Goal: Task Accomplishment & Management: Manage account settings

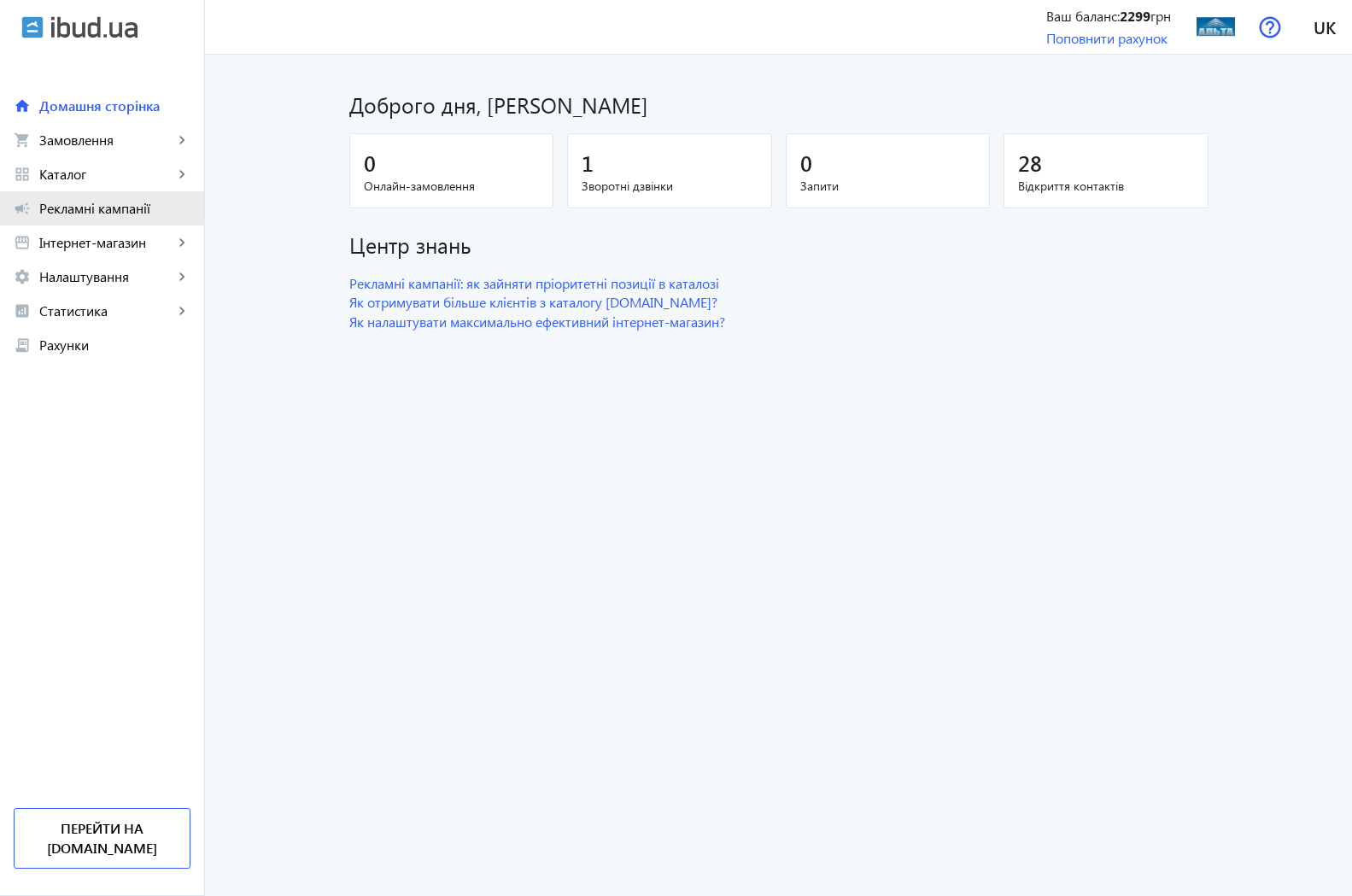
click at [79, 202] on span "Рекламні кампанії" at bounding box center [114, 208] width 151 height 17
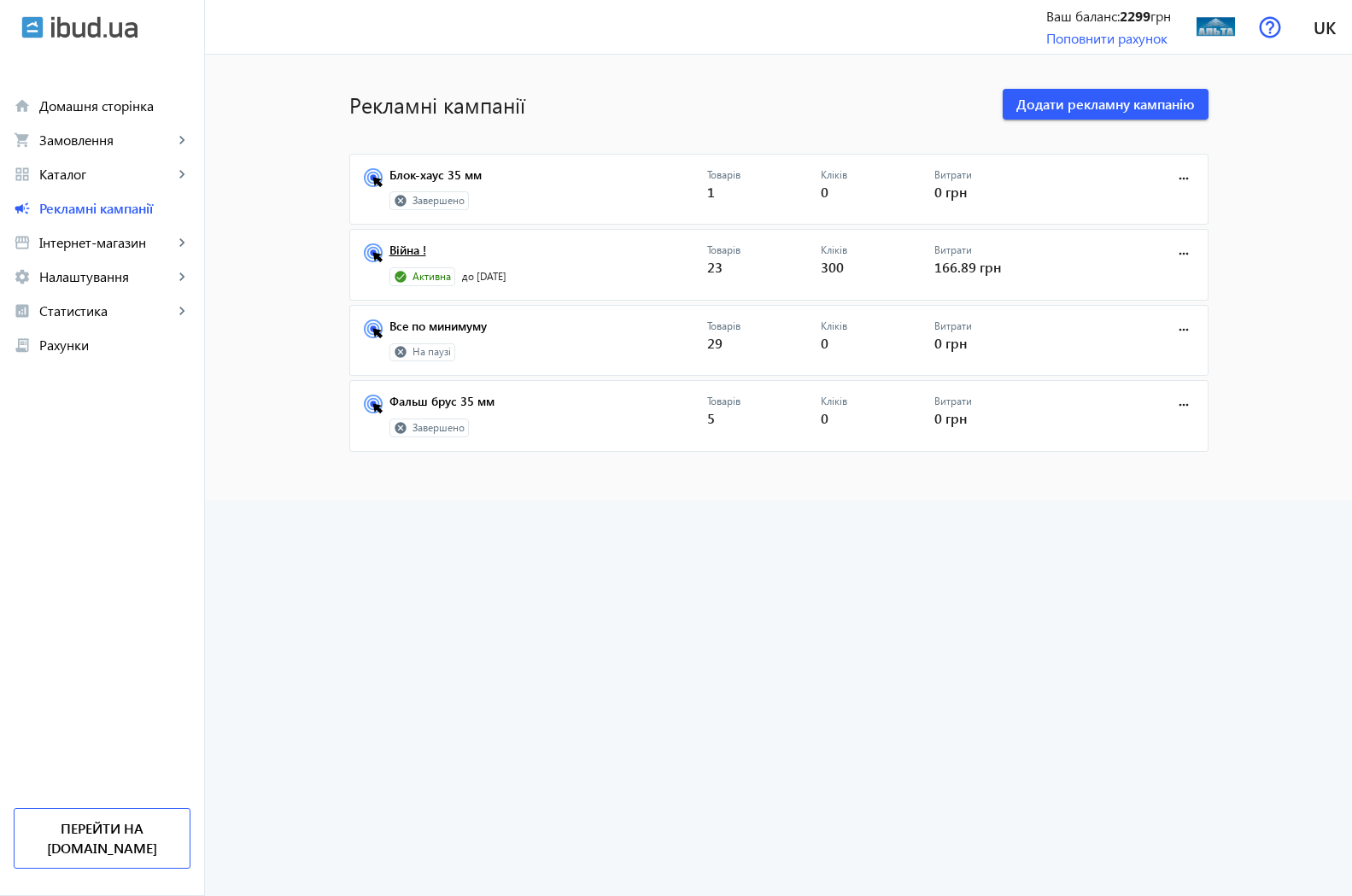
click at [403, 252] on link "Війна !" at bounding box center [549, 256] width 318 height 24
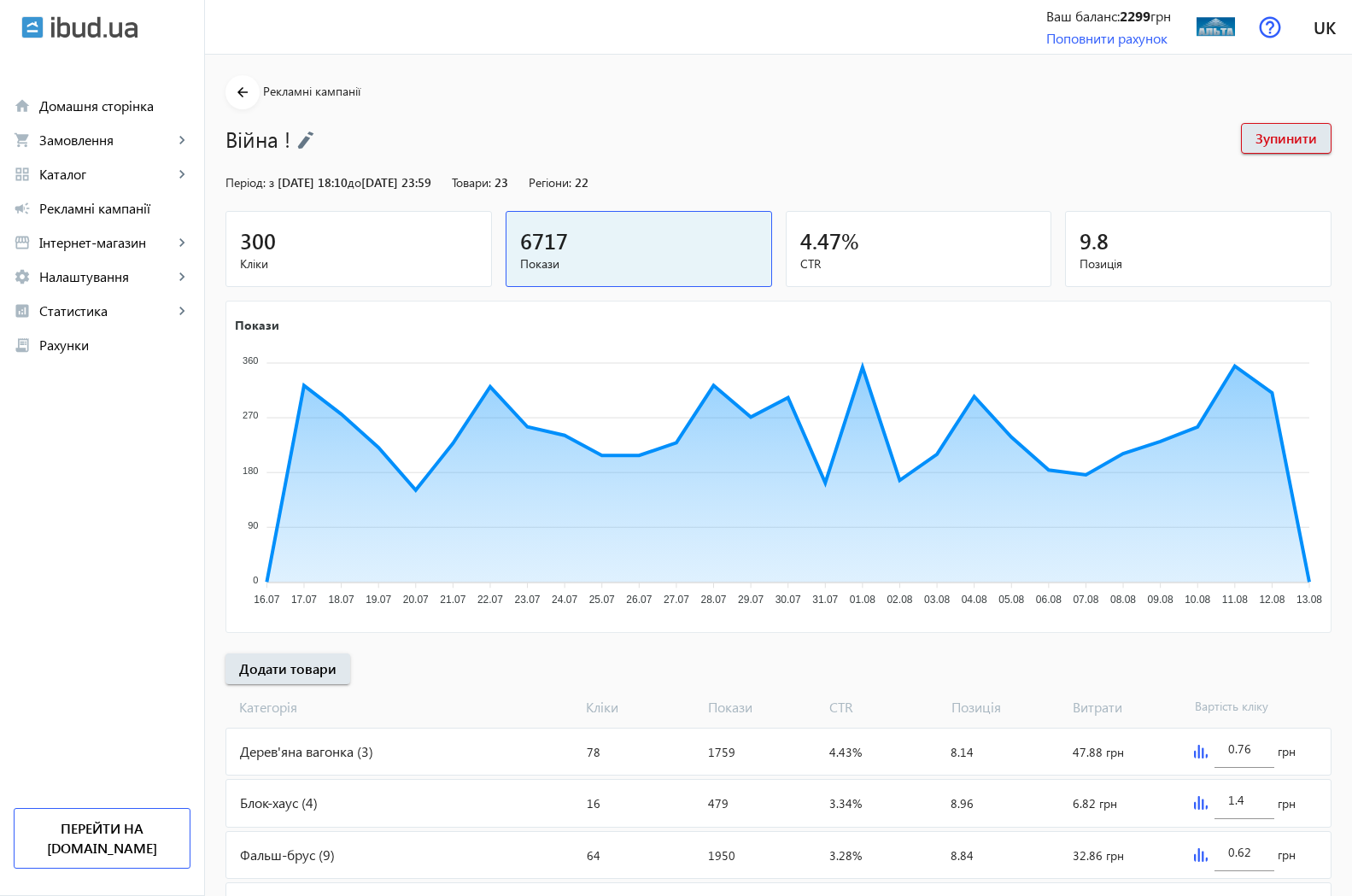
click at [260, 239] on div "300" at bounding box center [359, 240] width 238 height 30
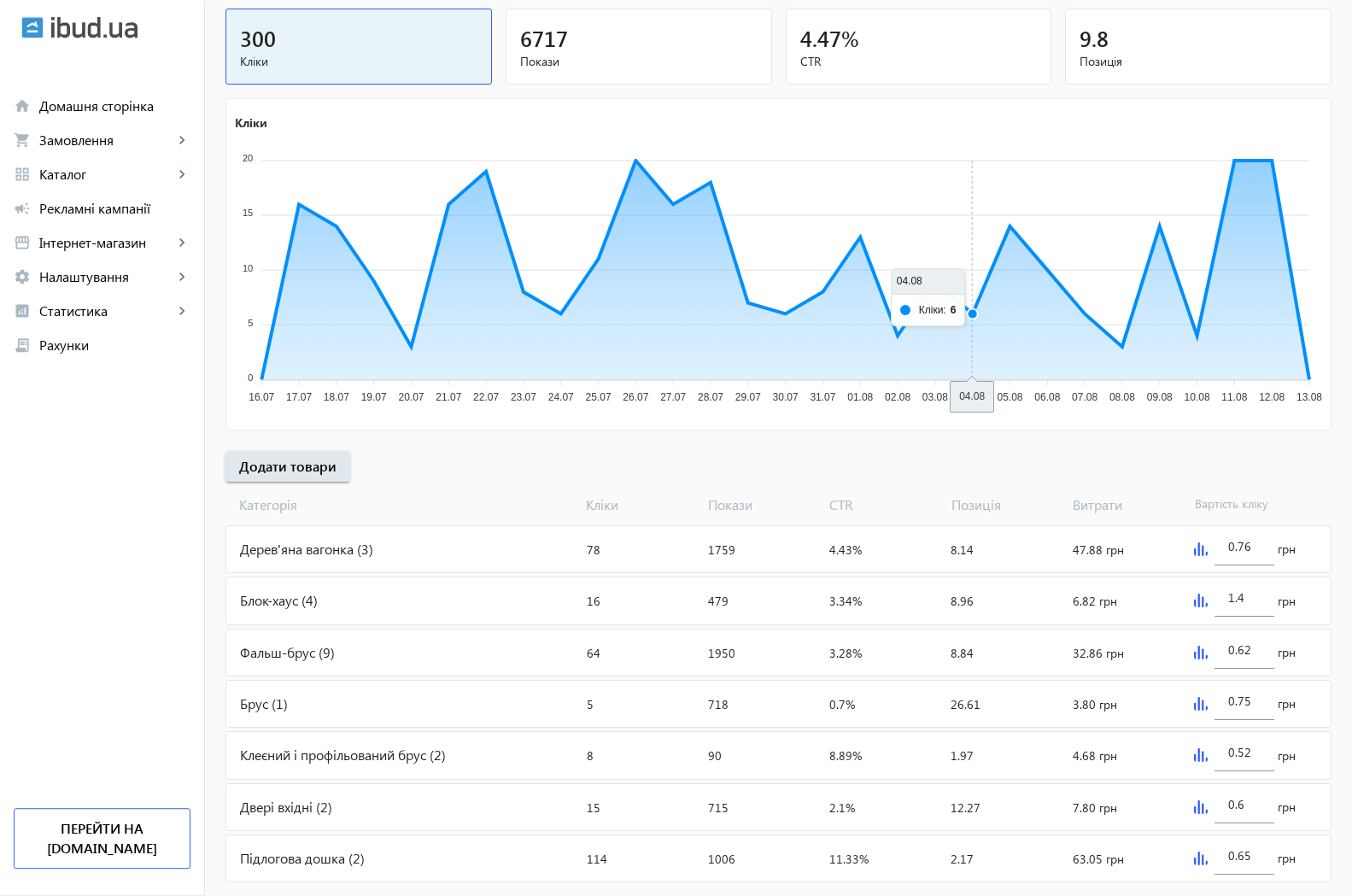
scroll to position [240, 0]
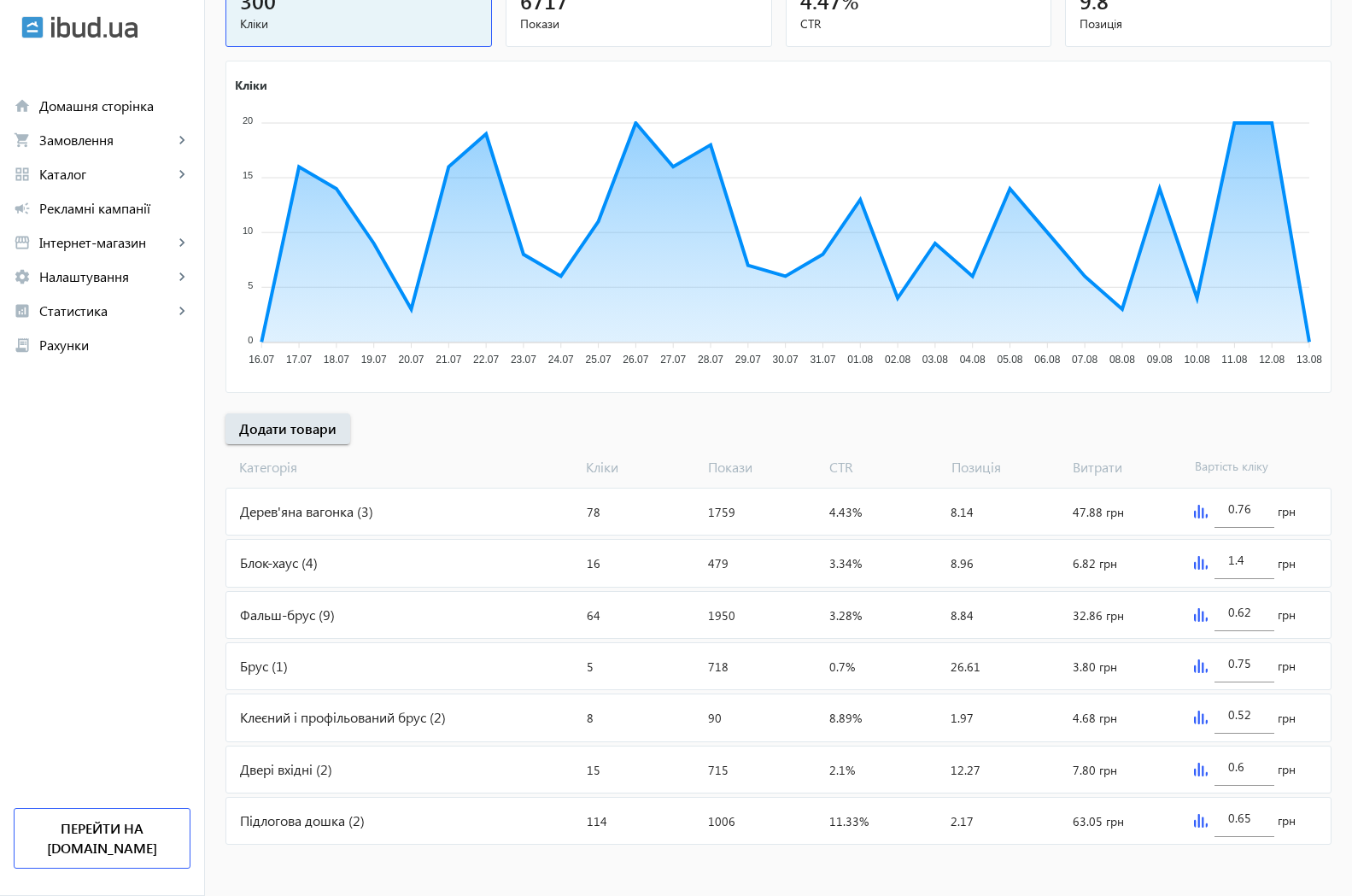
click at [291, 561] on div "Блок-хаус (4)" at bounding box center [403, 562] width 353 height 46
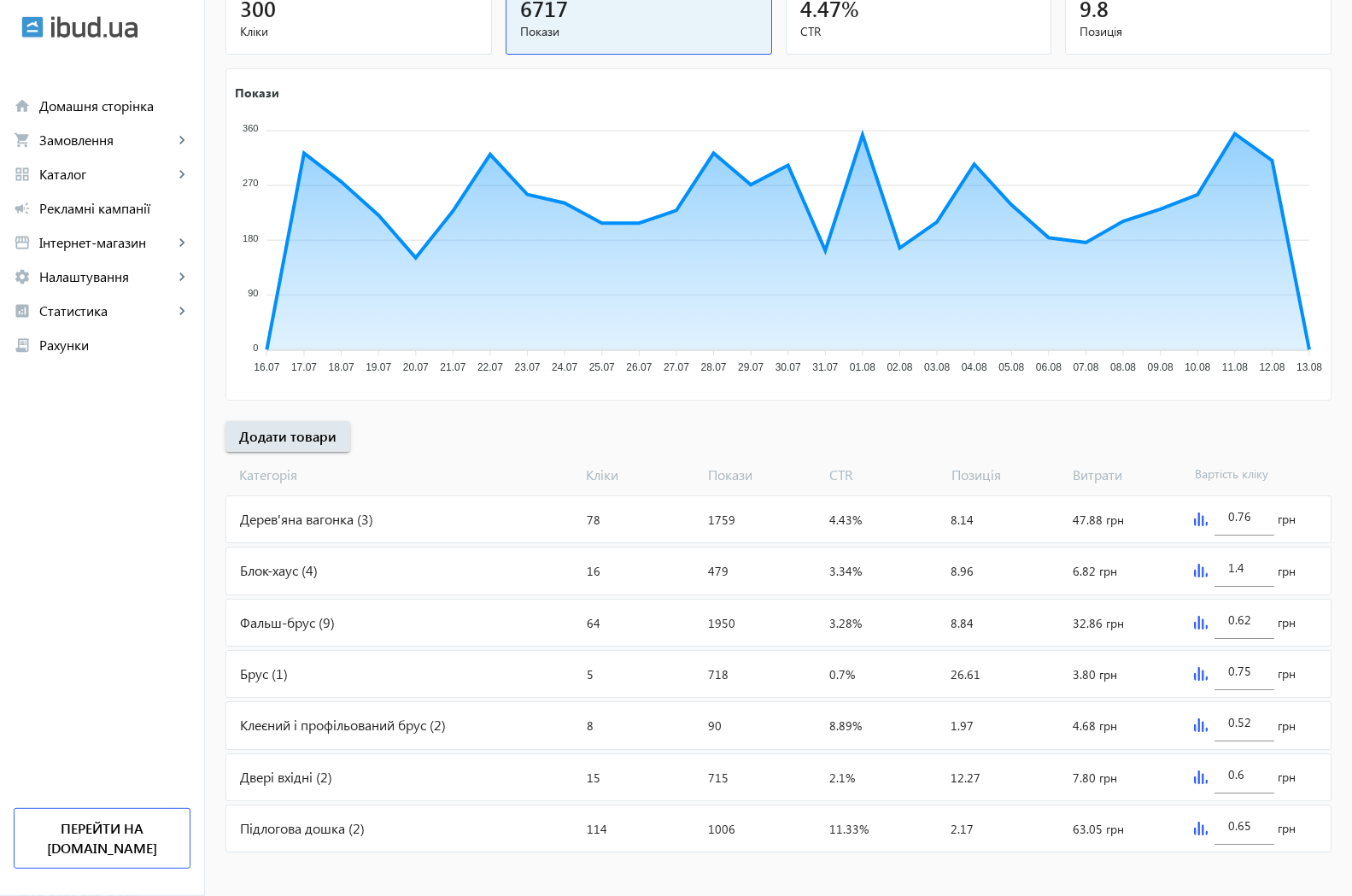
scroll to position [240, 0]
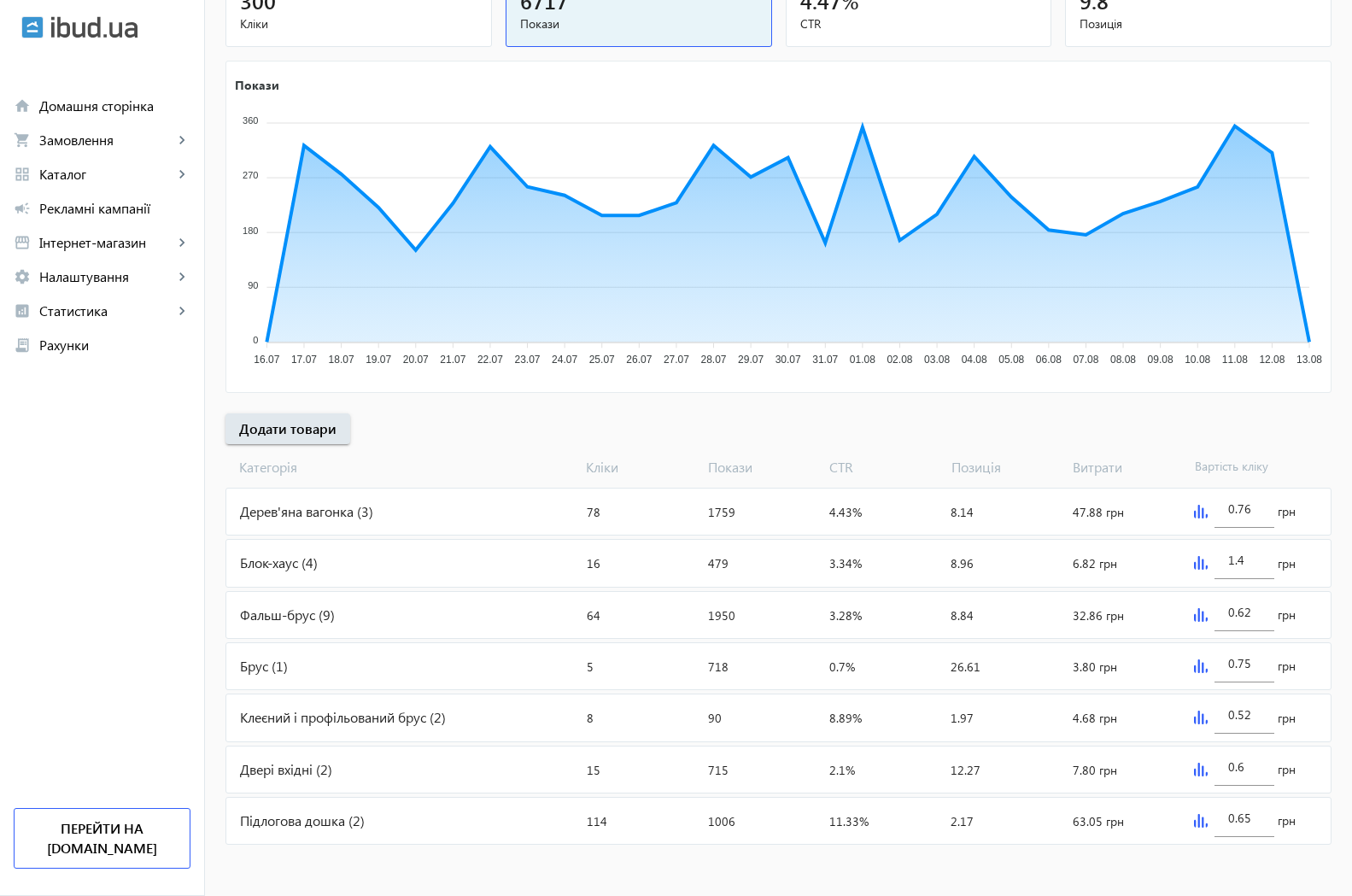
click at [352, 514] on div "Дерев'яна вагонка (3)" at bounding box center [403, 511] width 353 height 46
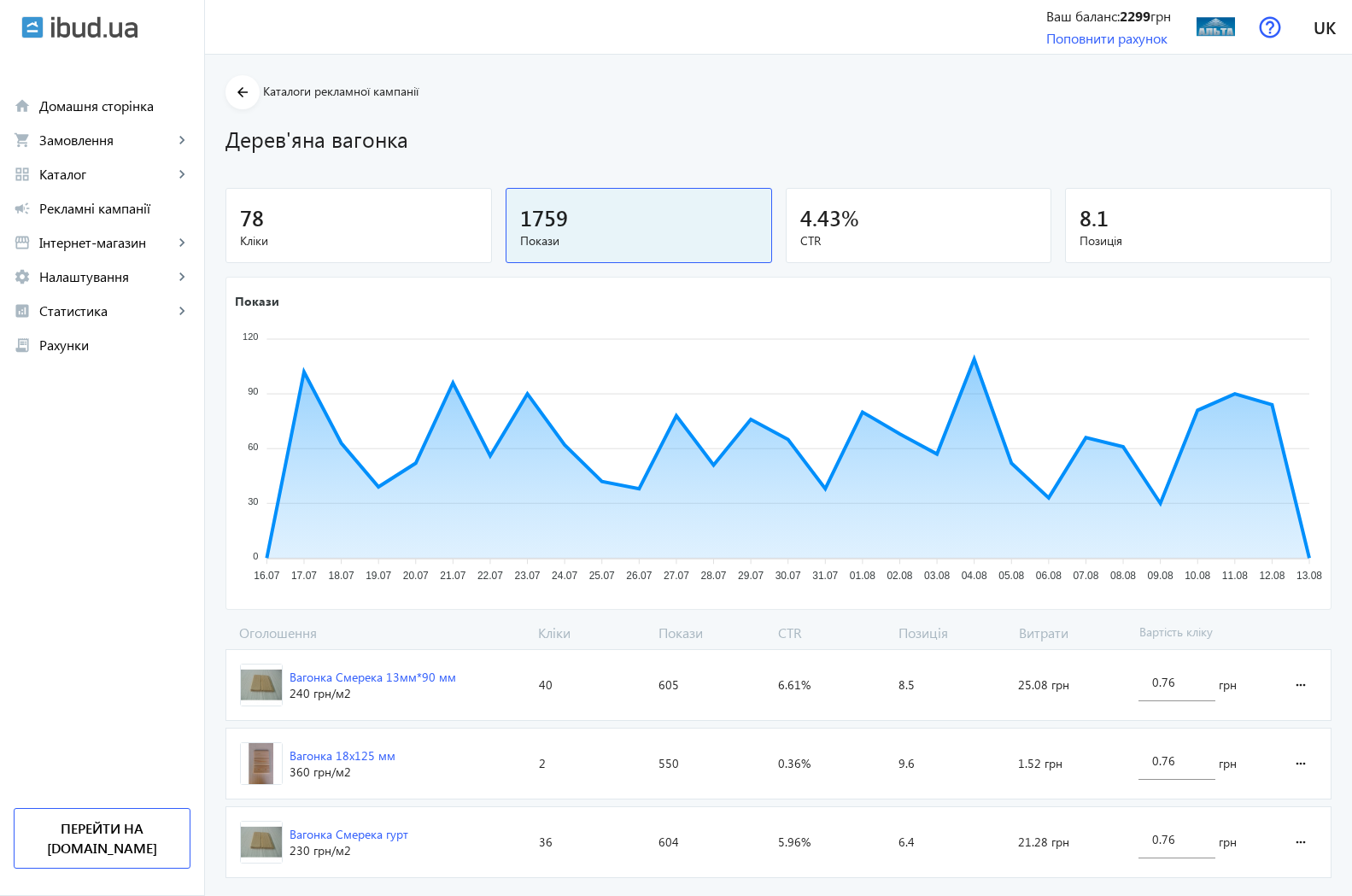
click at [244, 237] on span "Кліки" at bounding box center [359, 241] width 238 height 17
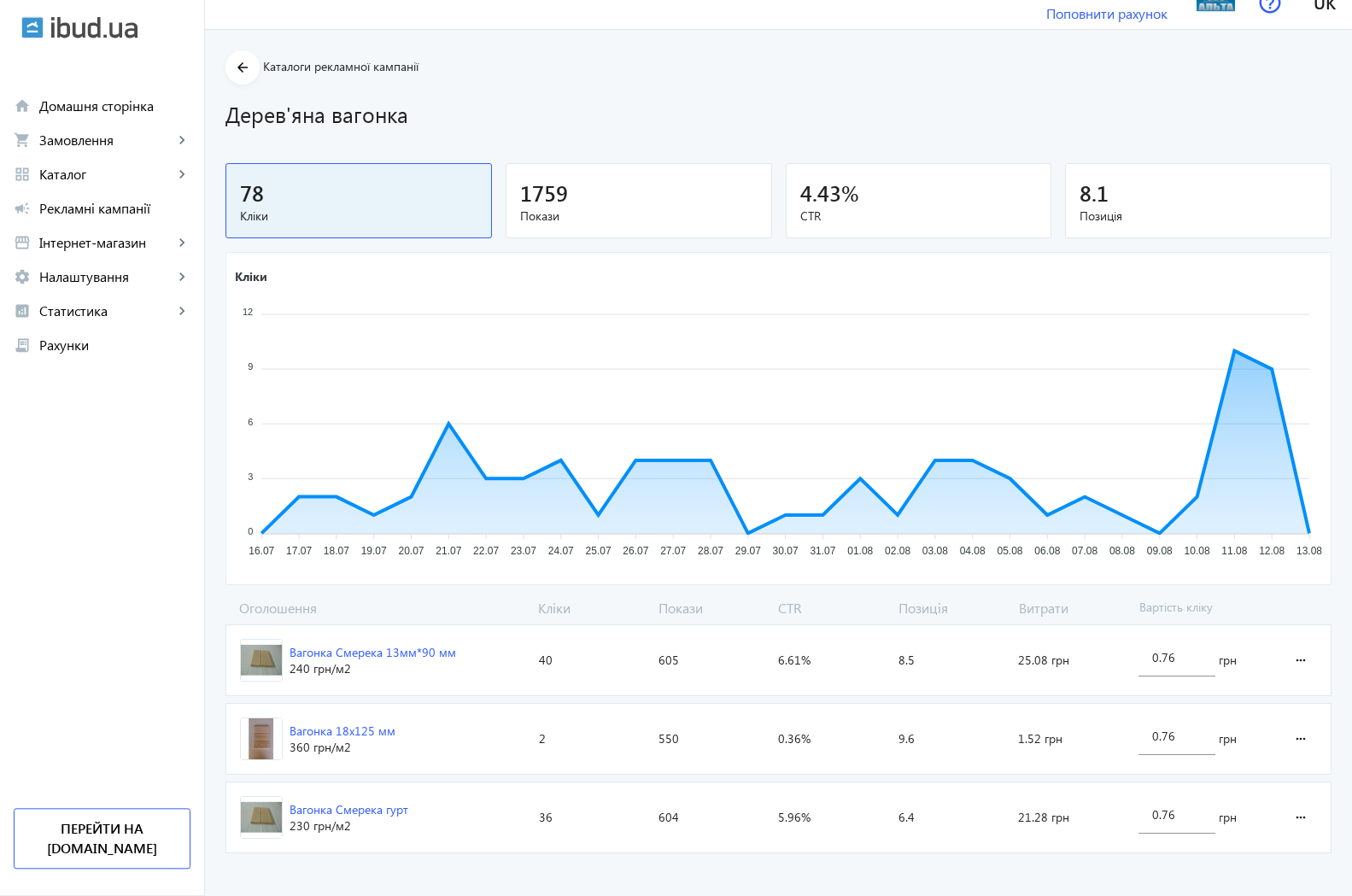
scroll to position [36, 0]
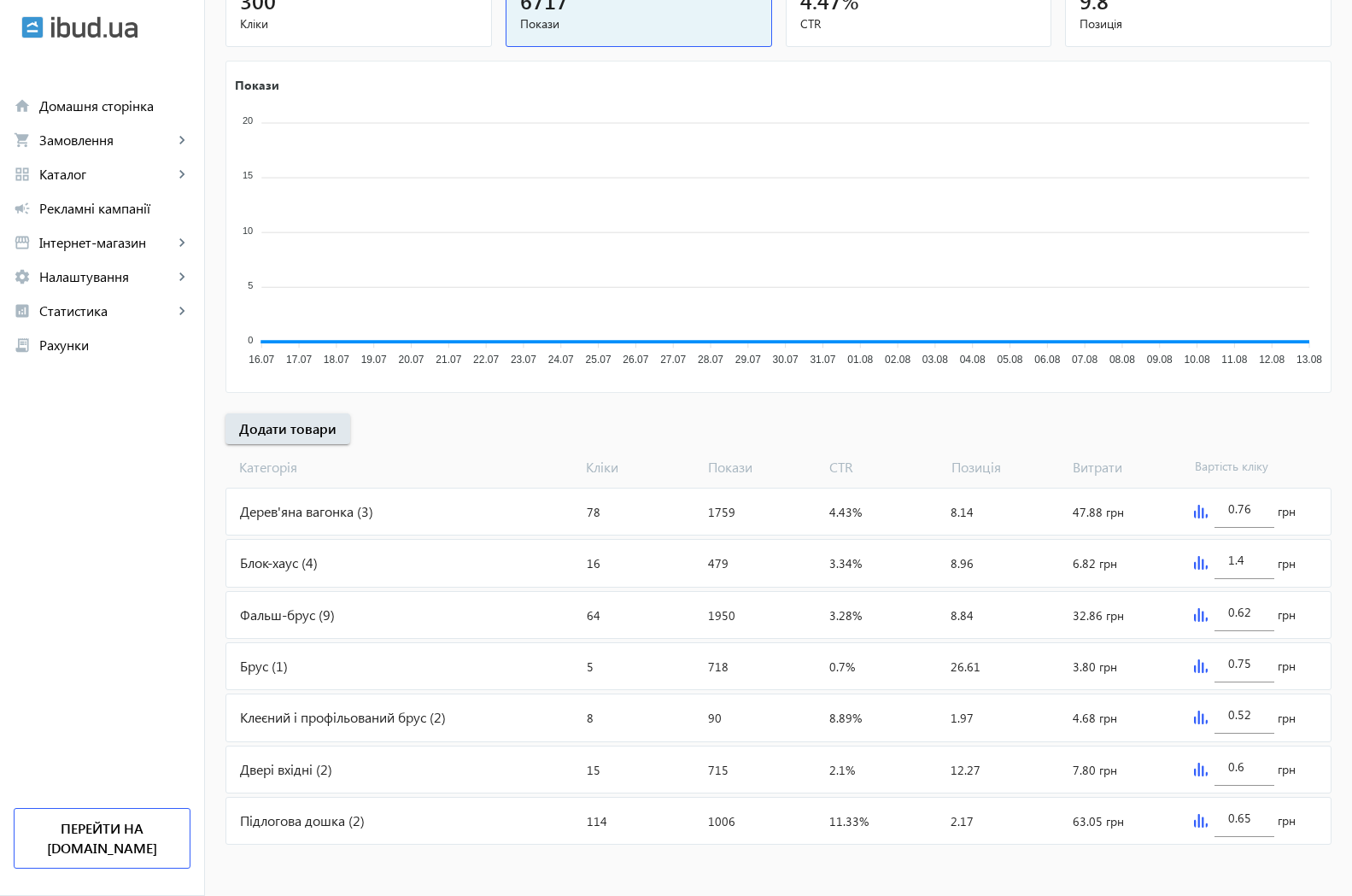
scroll to position [219, 0]
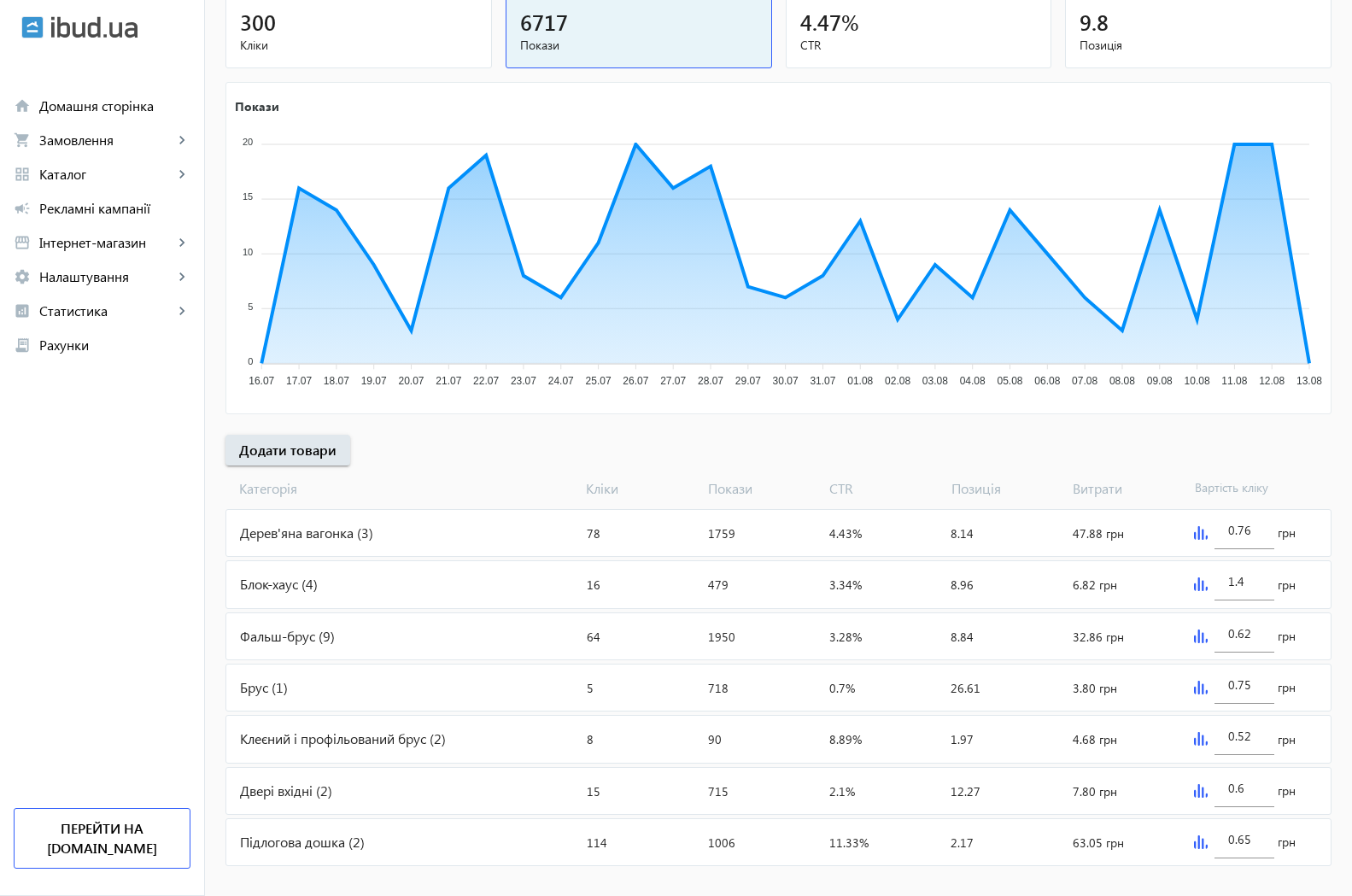
click at [1199, 537] on img at bounding box center [1201, 533] width 14 height 14
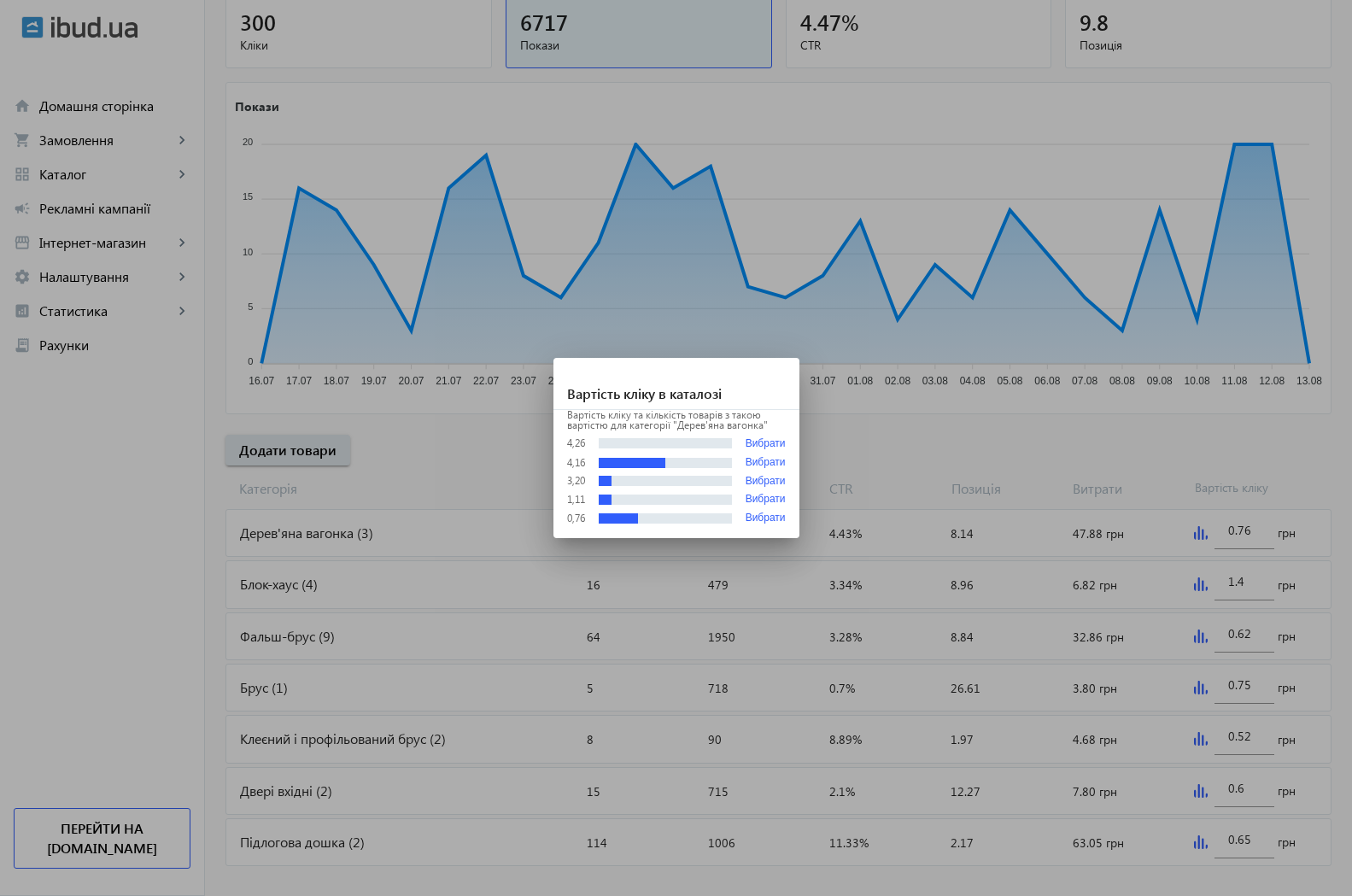
scroll to position [0, 0]
click at [1330, 186] on div at bounding box center [676, 448] width 1352 height 896
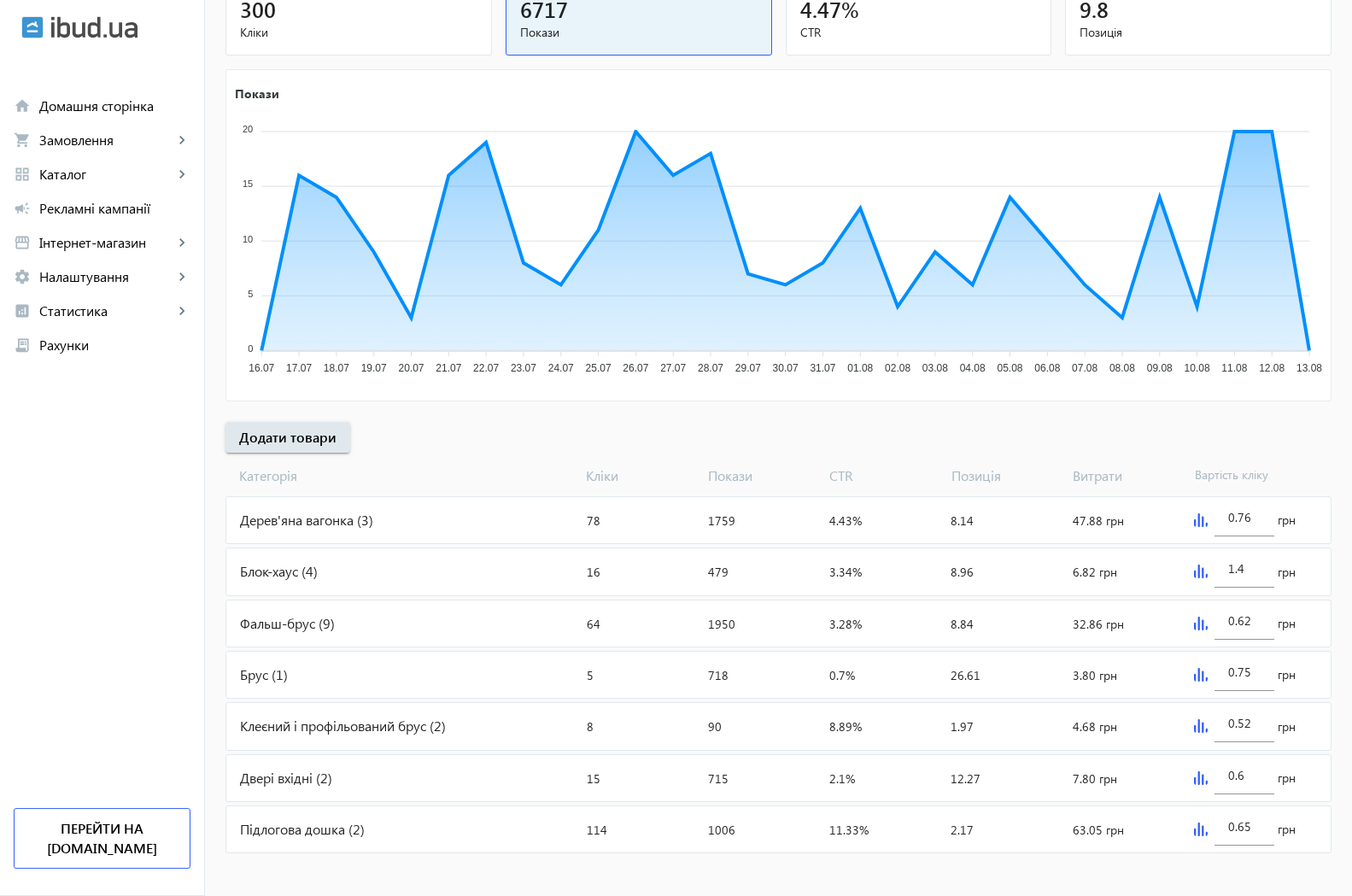
scroll to position [240, 0]
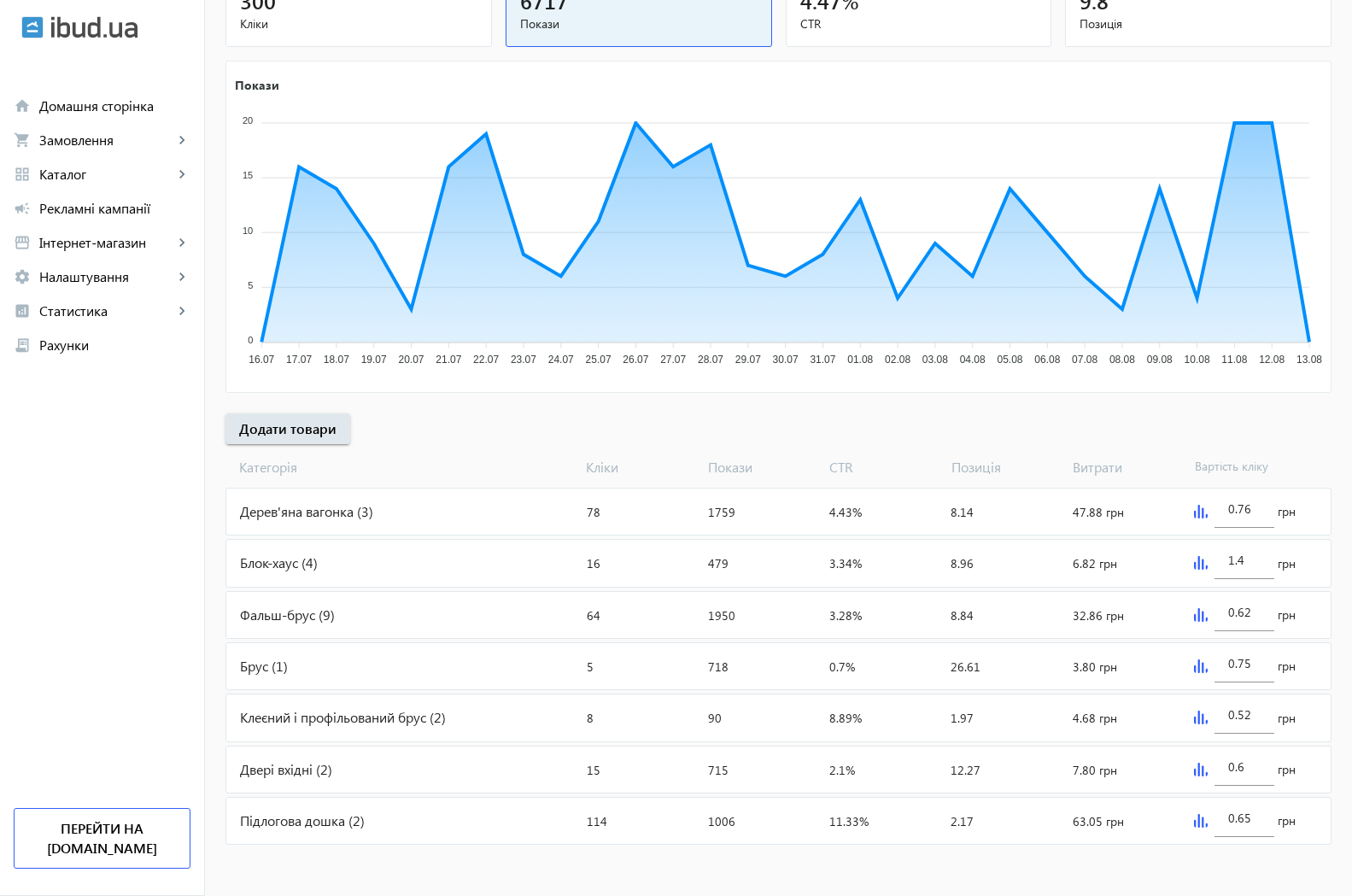
click at [1201, 569] on img at bounding box center [1201, 563] width 14 height 14
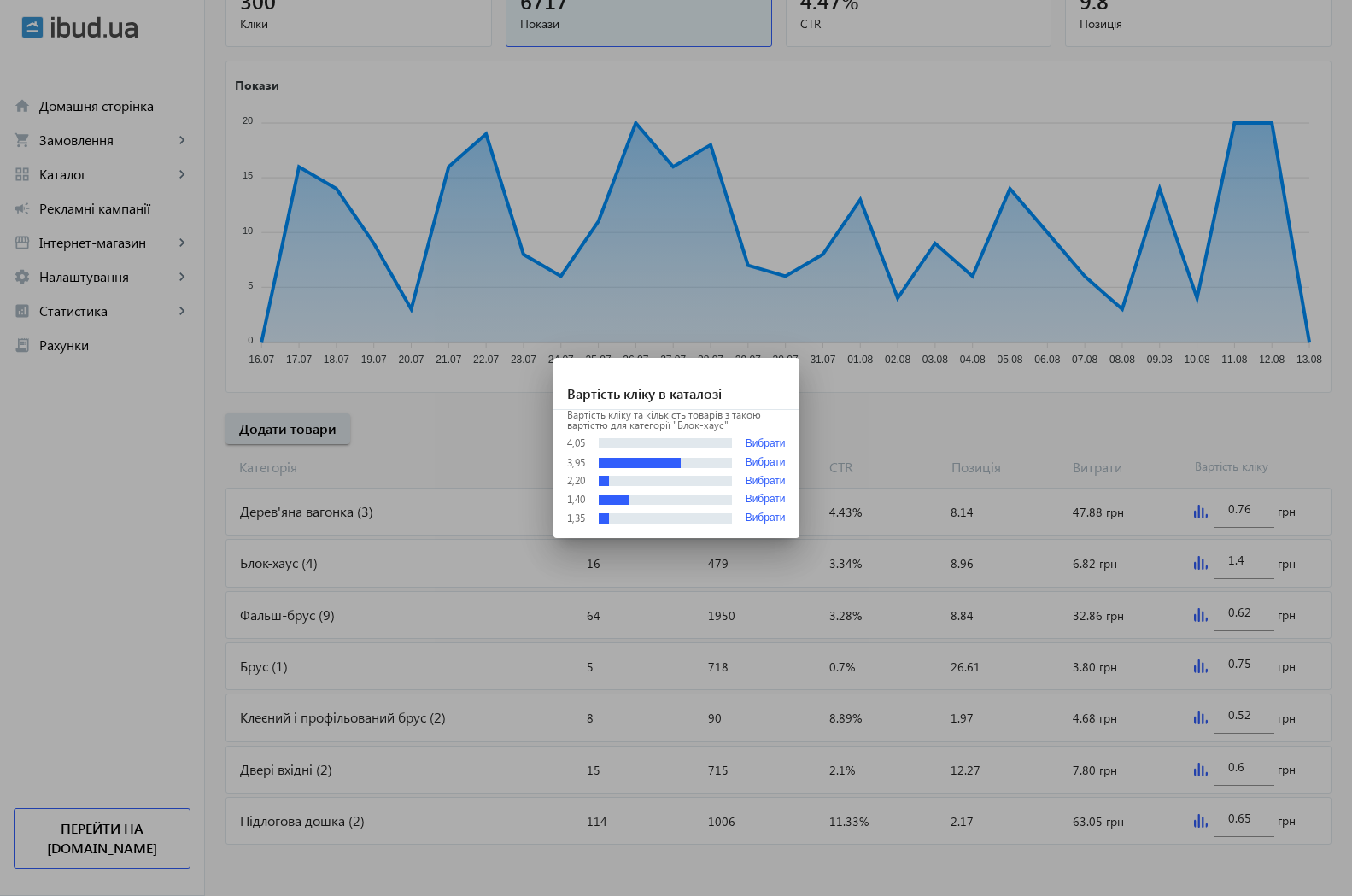
click at [936, 149] on div at bounding box center [676, 448] width 1352 height 896
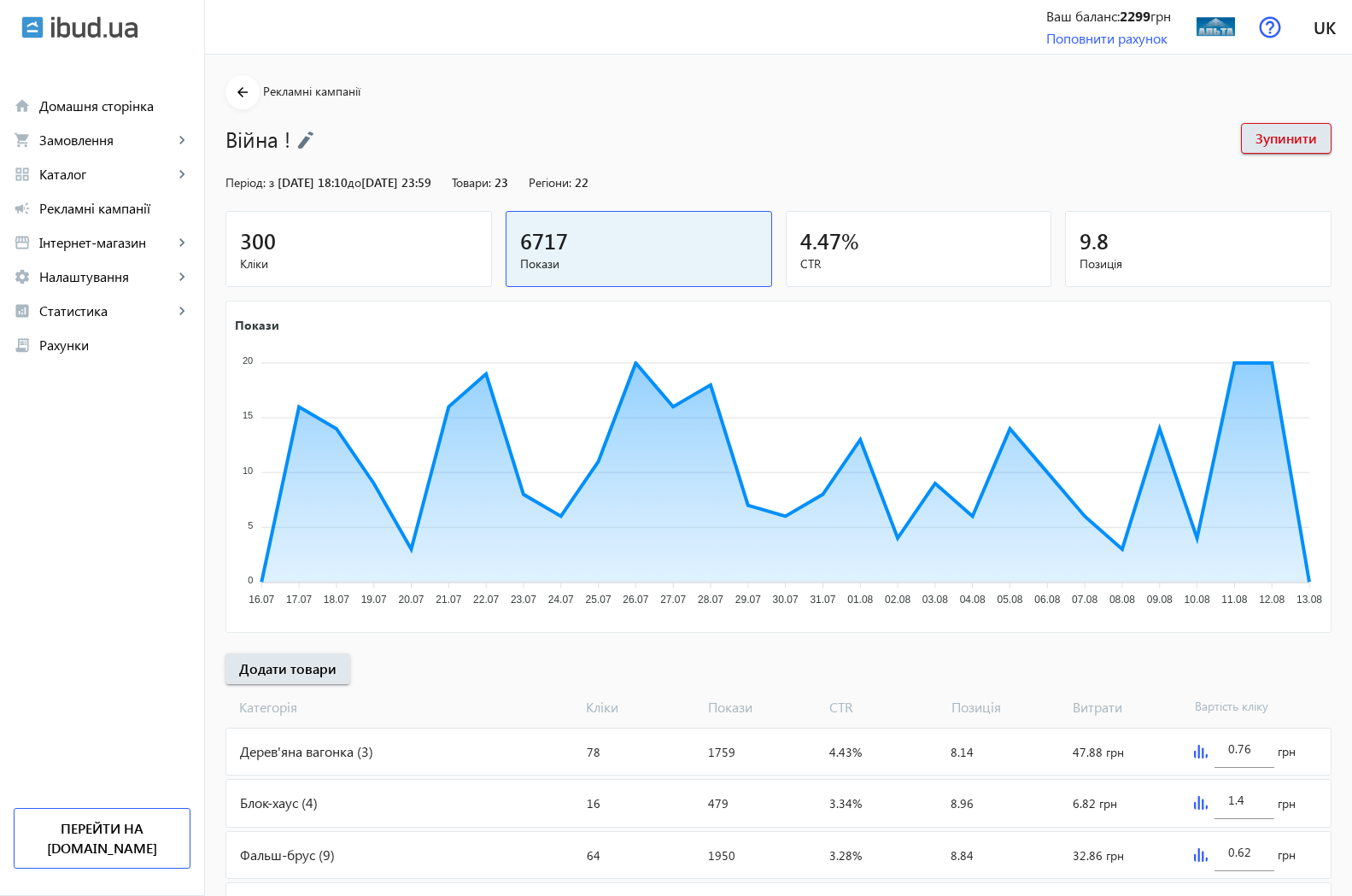
scroll to position [240, 0]
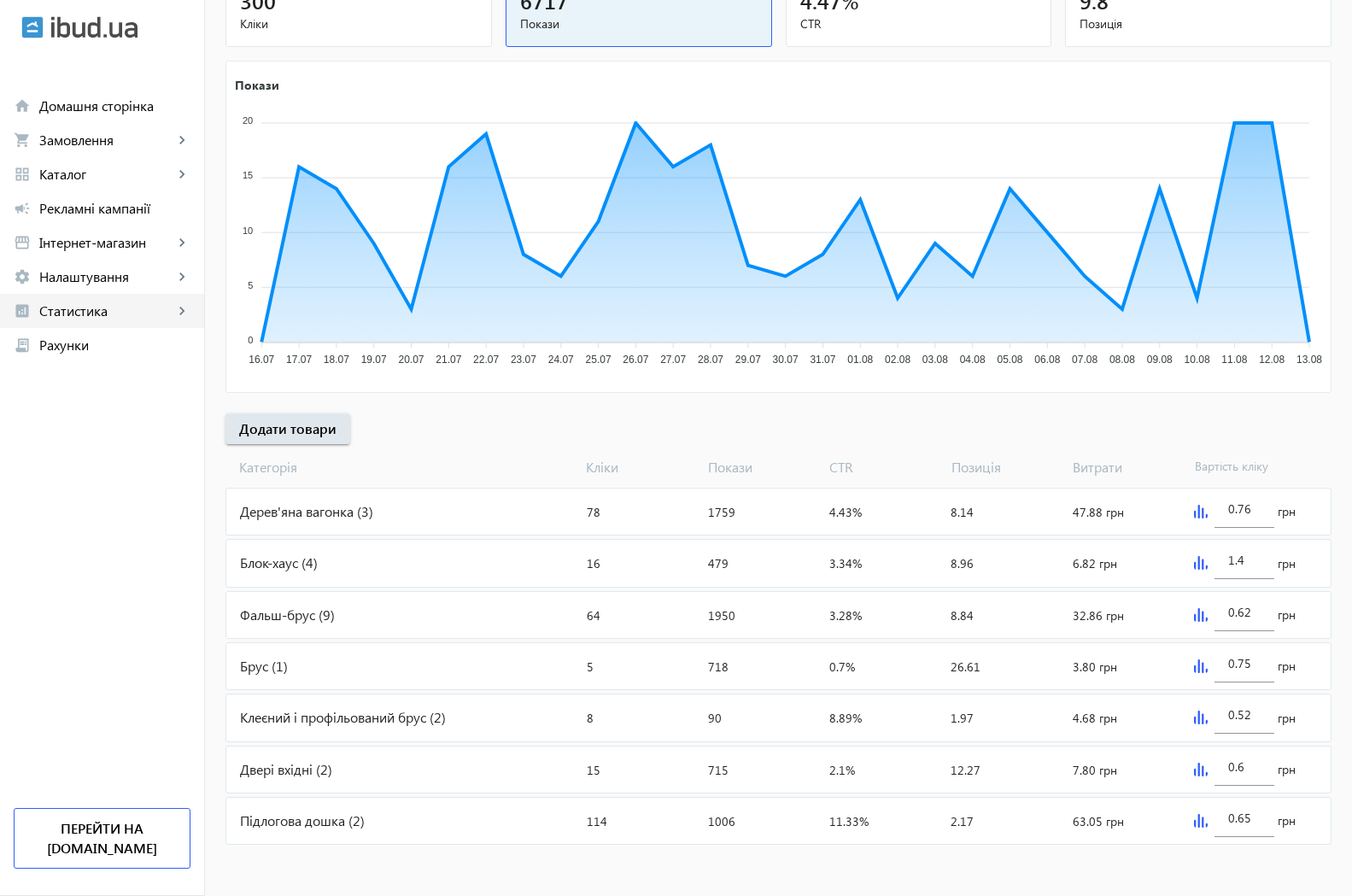
click at [88, 317] on span "Статистика" at bounding box center [105, 311] width 134 height 17
click at [120, 414] on span "Інтернет-магазин" at bounding box center [115, 414] width 115 height 17
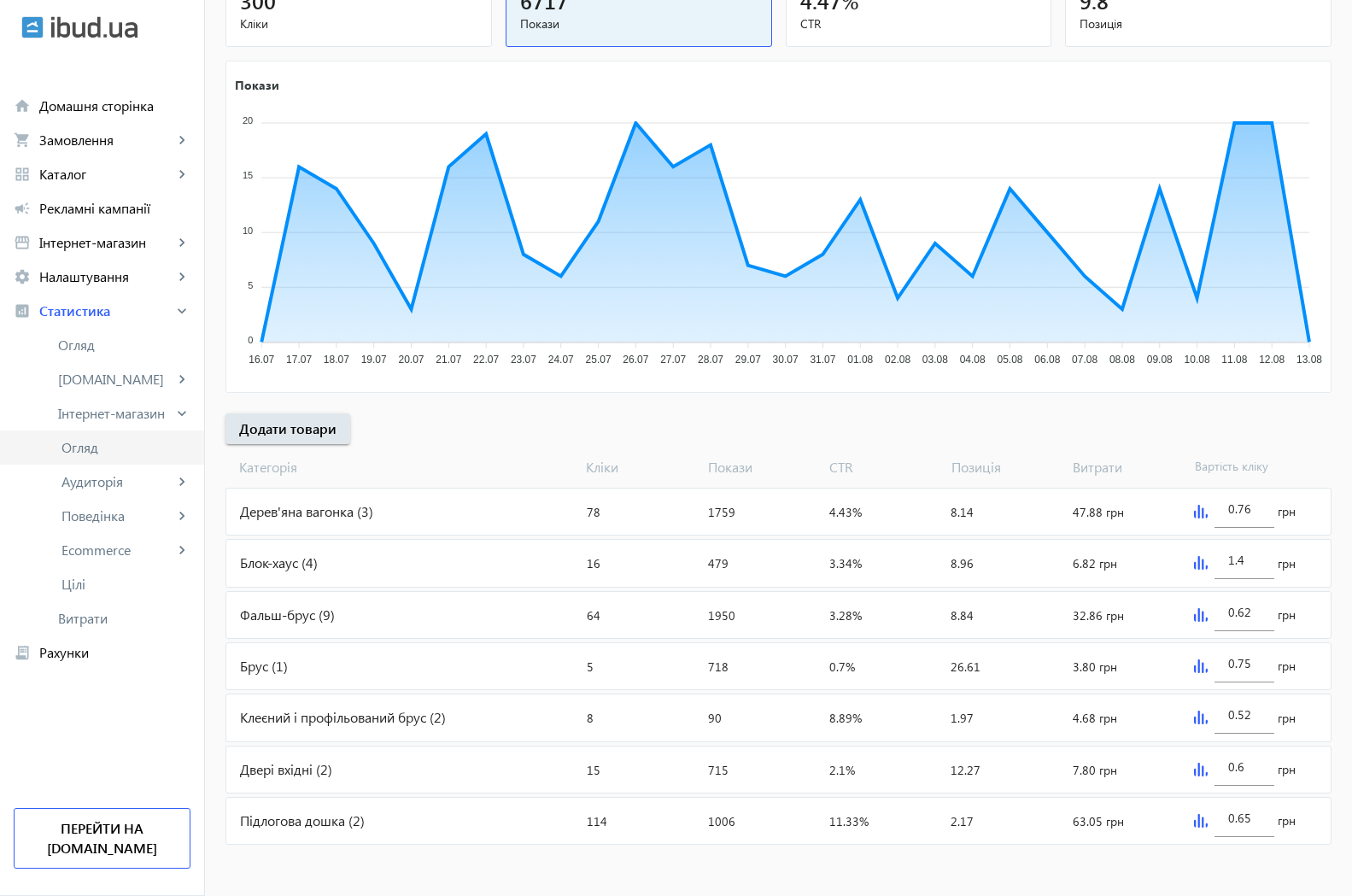
click at [107, 454] on span "Огляд" at bounding box center [125, 448] width 129 height 17
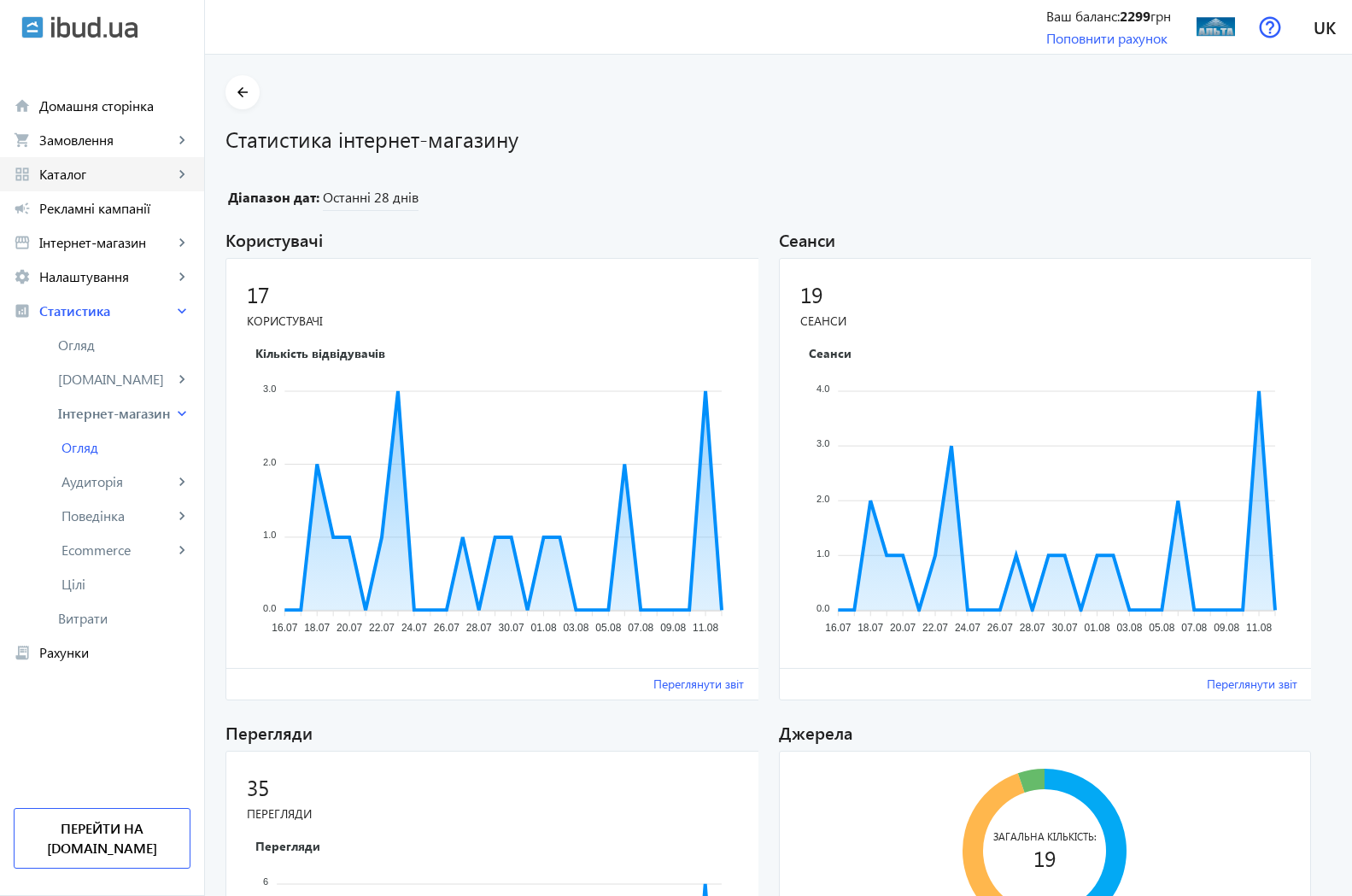
click at [74, 175] on span "Каталог" at bounding box center [105, 175] width 134 height 17
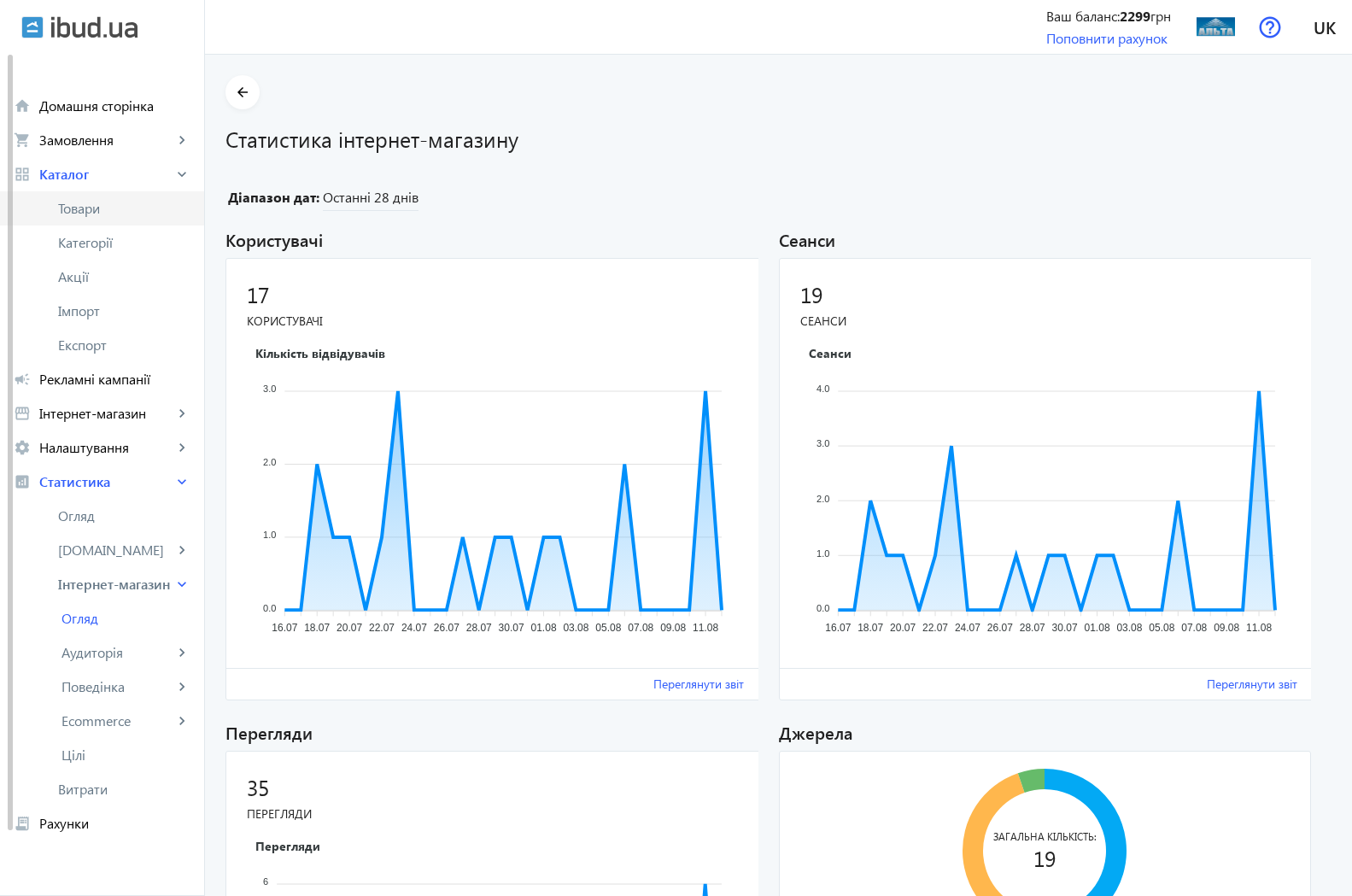
click at [86, 216] on span "Товари" at bounding box center [124, 208] width 132 height 17
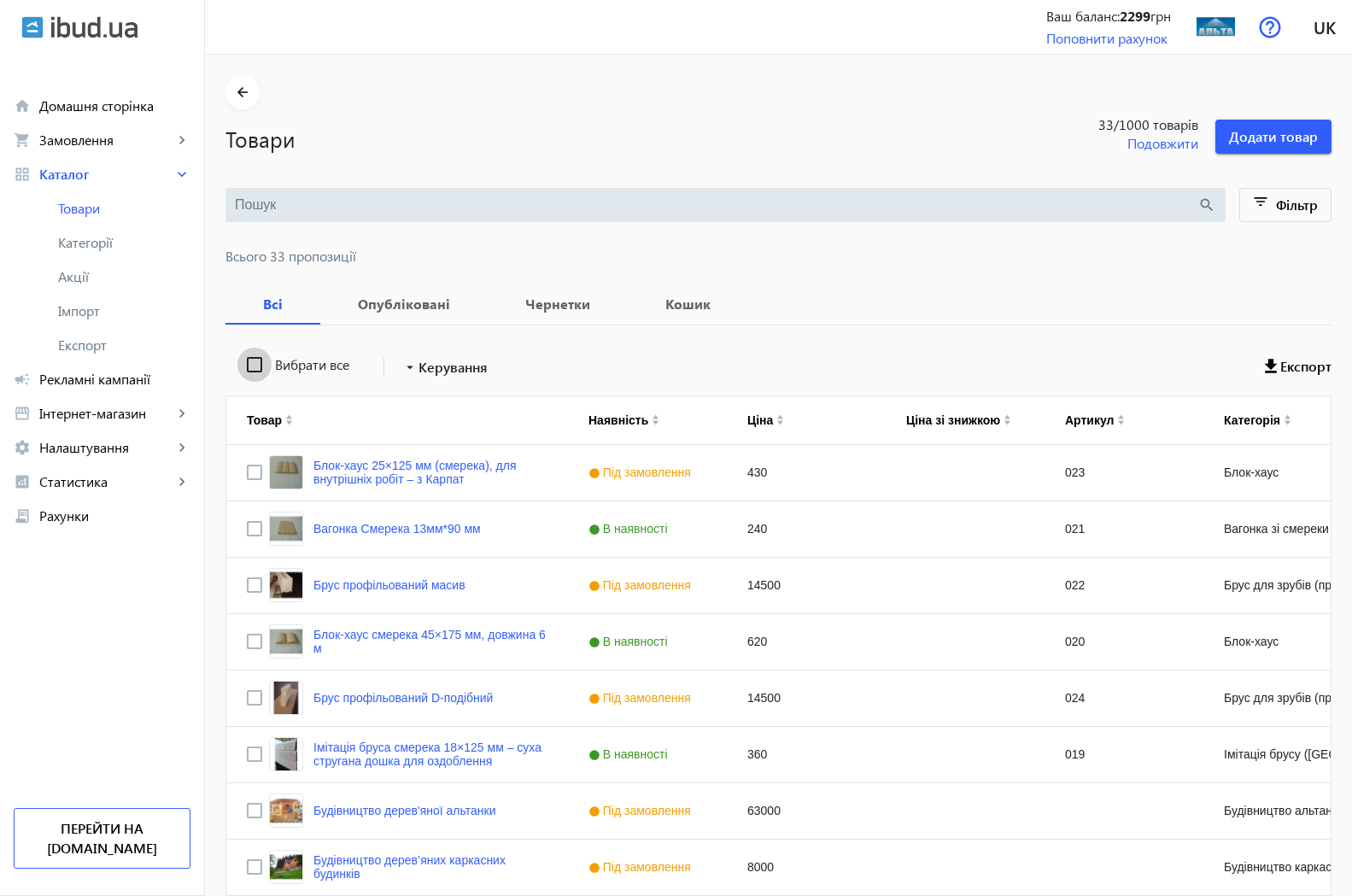
click at [241, 365] on input "Вибрати все" at bounding box center [255, 365] width 35 height 35
checkbox input "true"
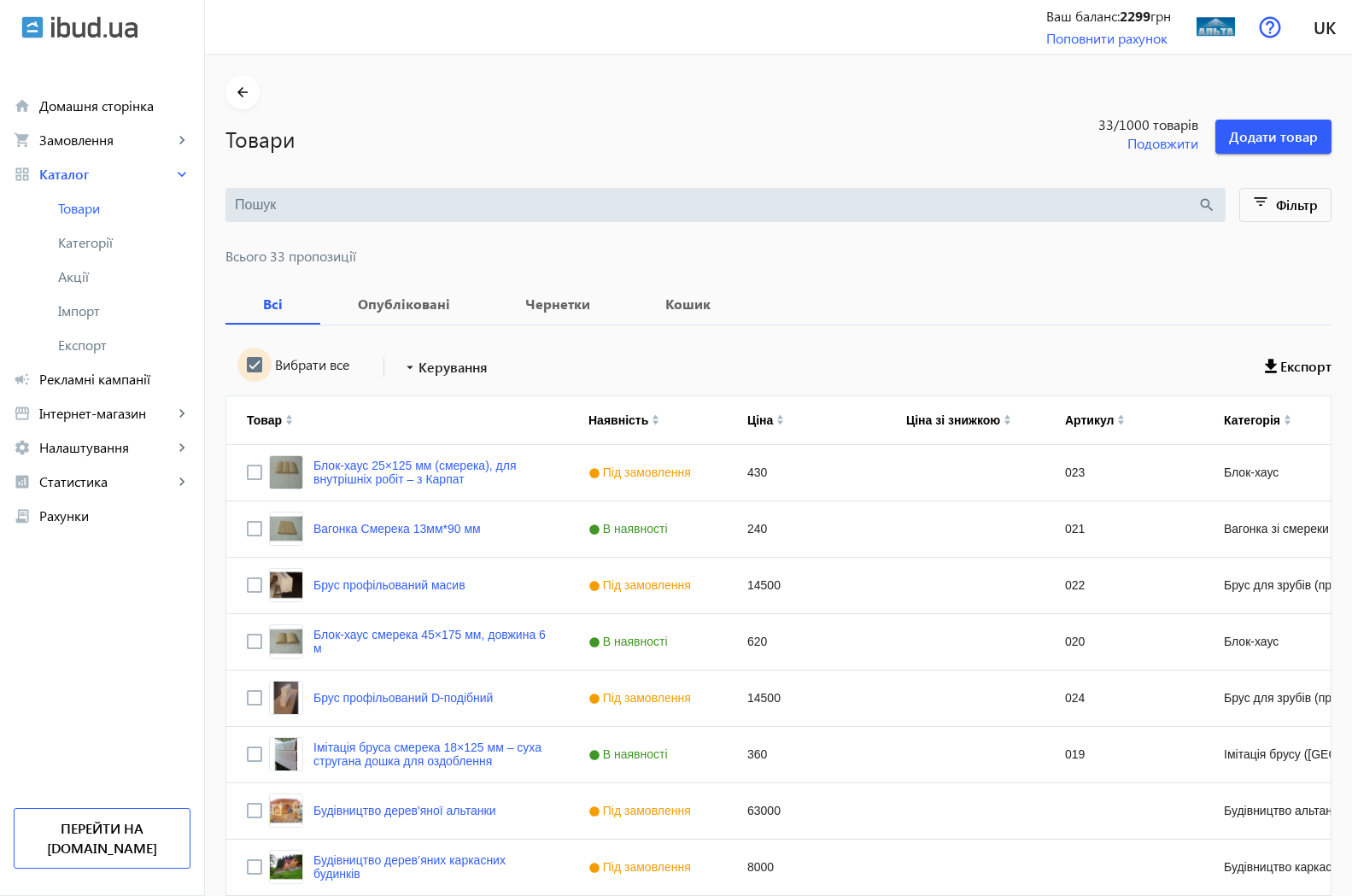
checkbox input "true"
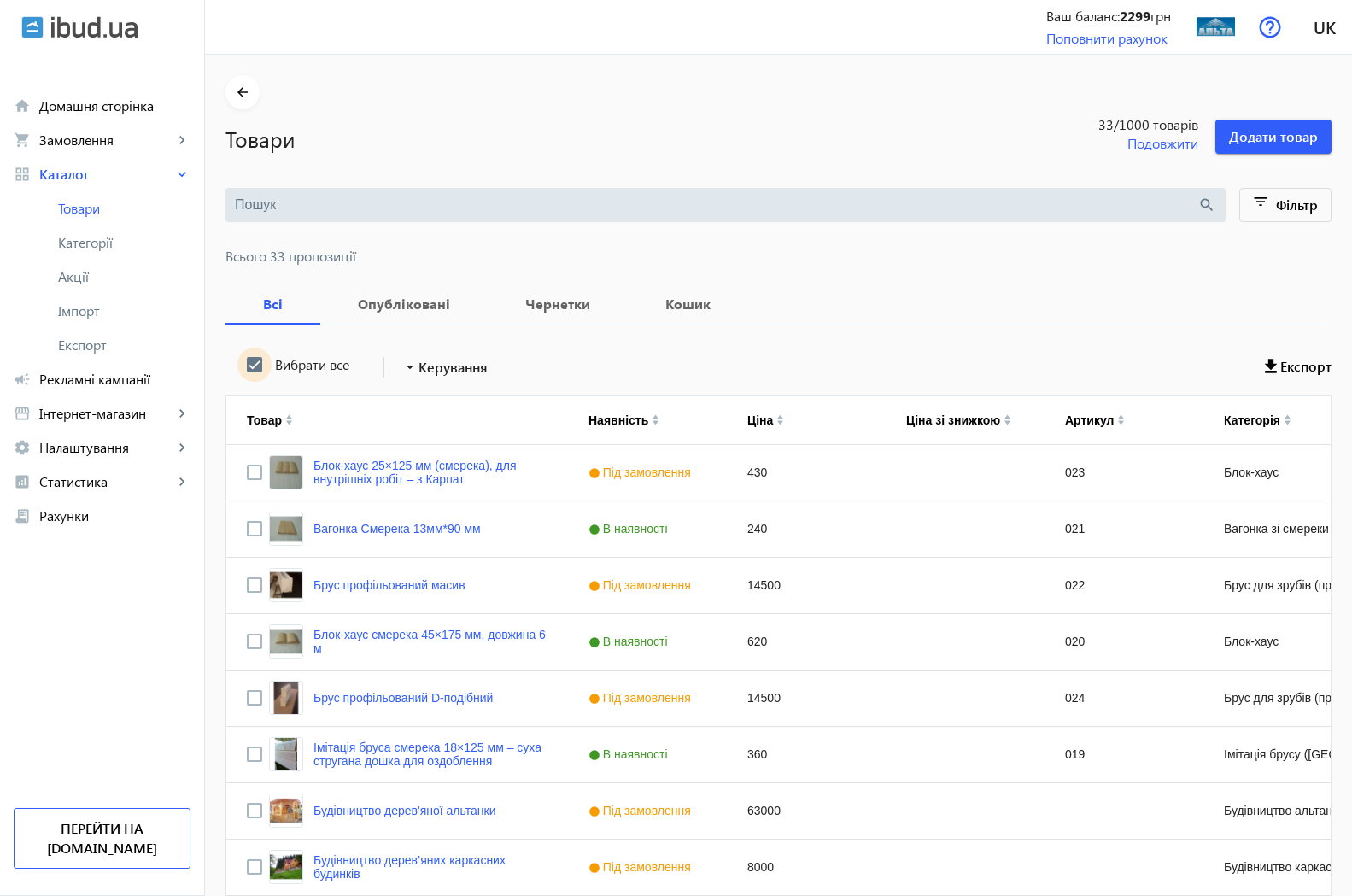
checkbox input "true"
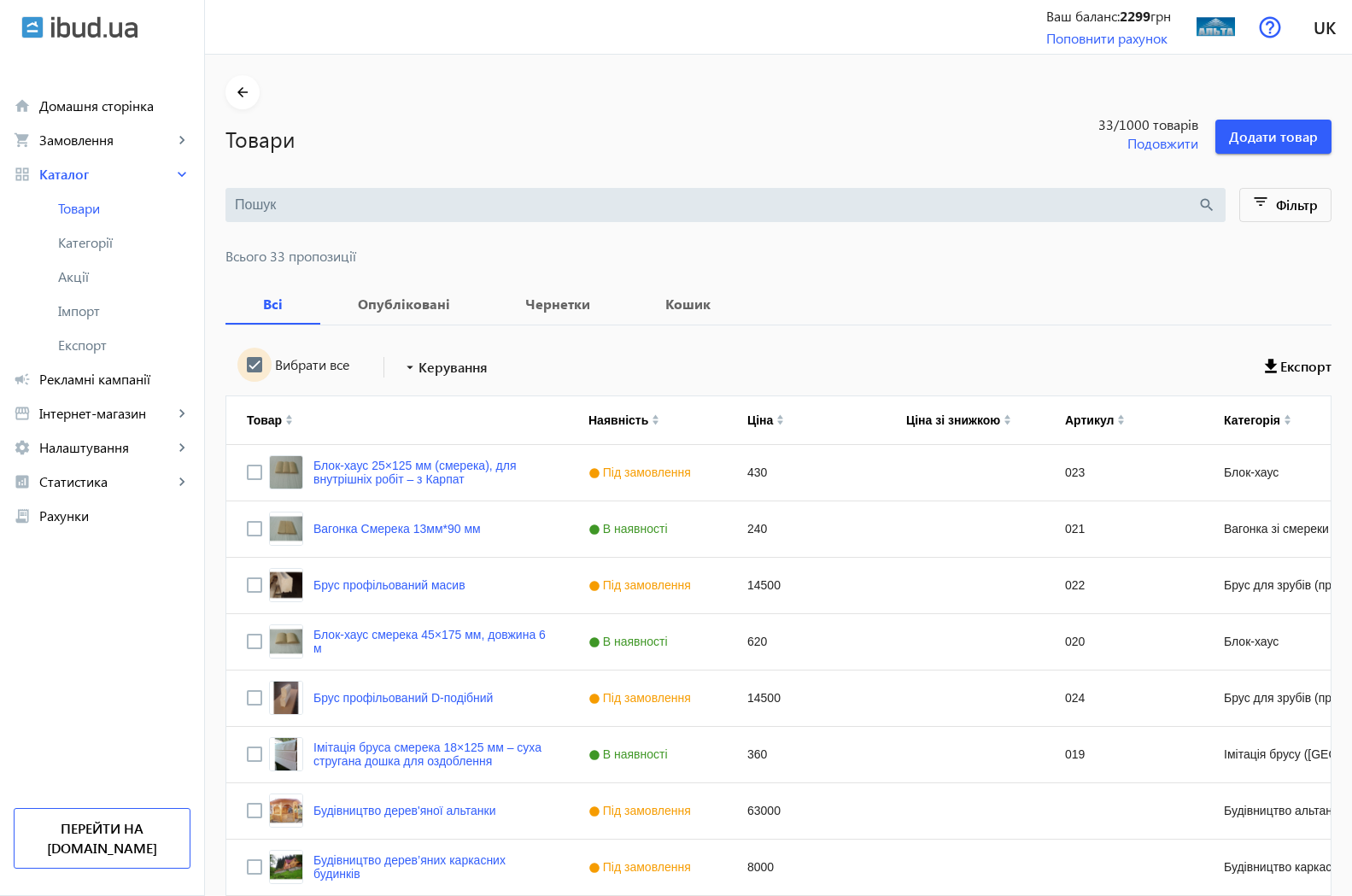
checkbox input "true"
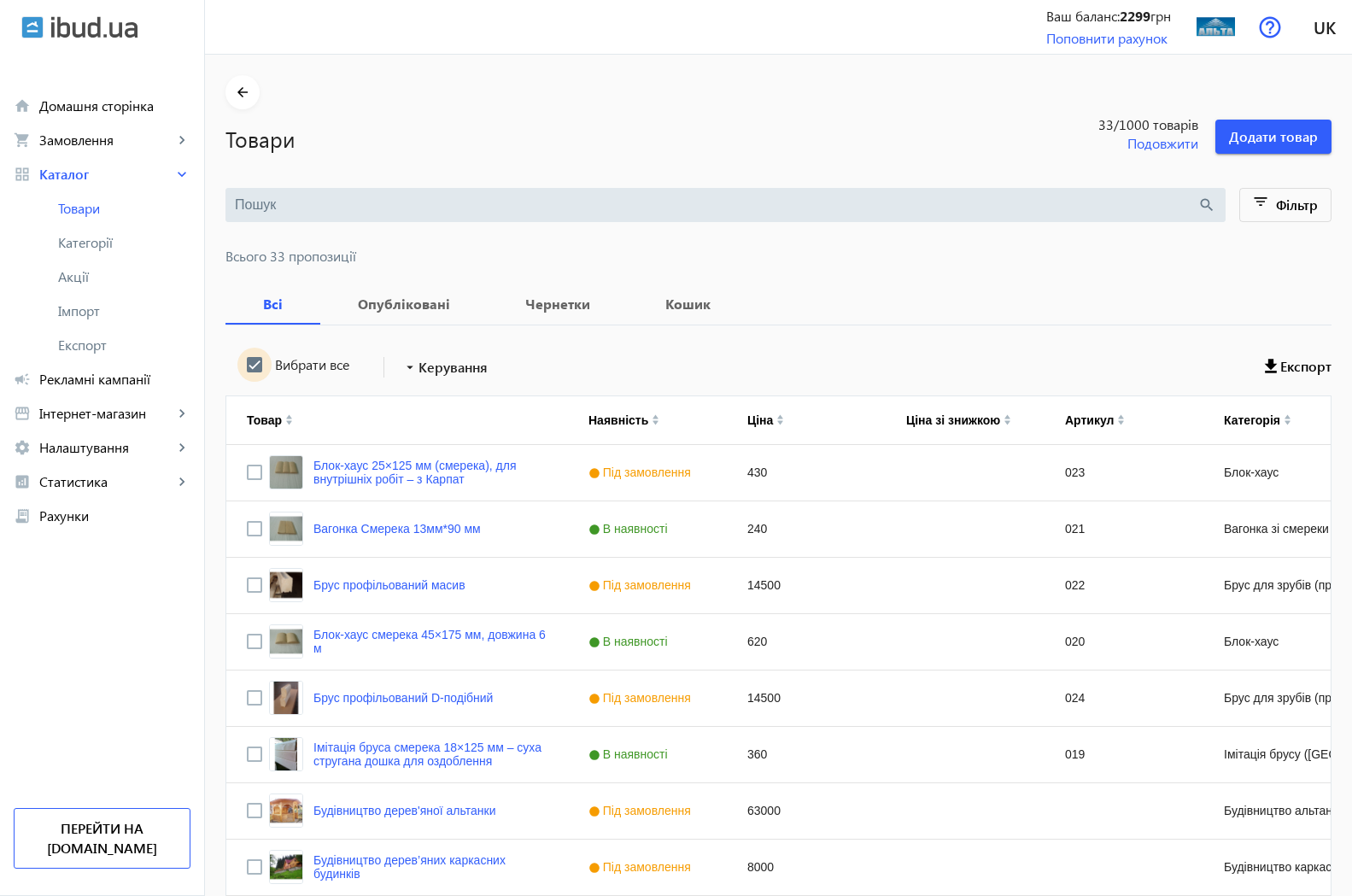
checkbox input "true"
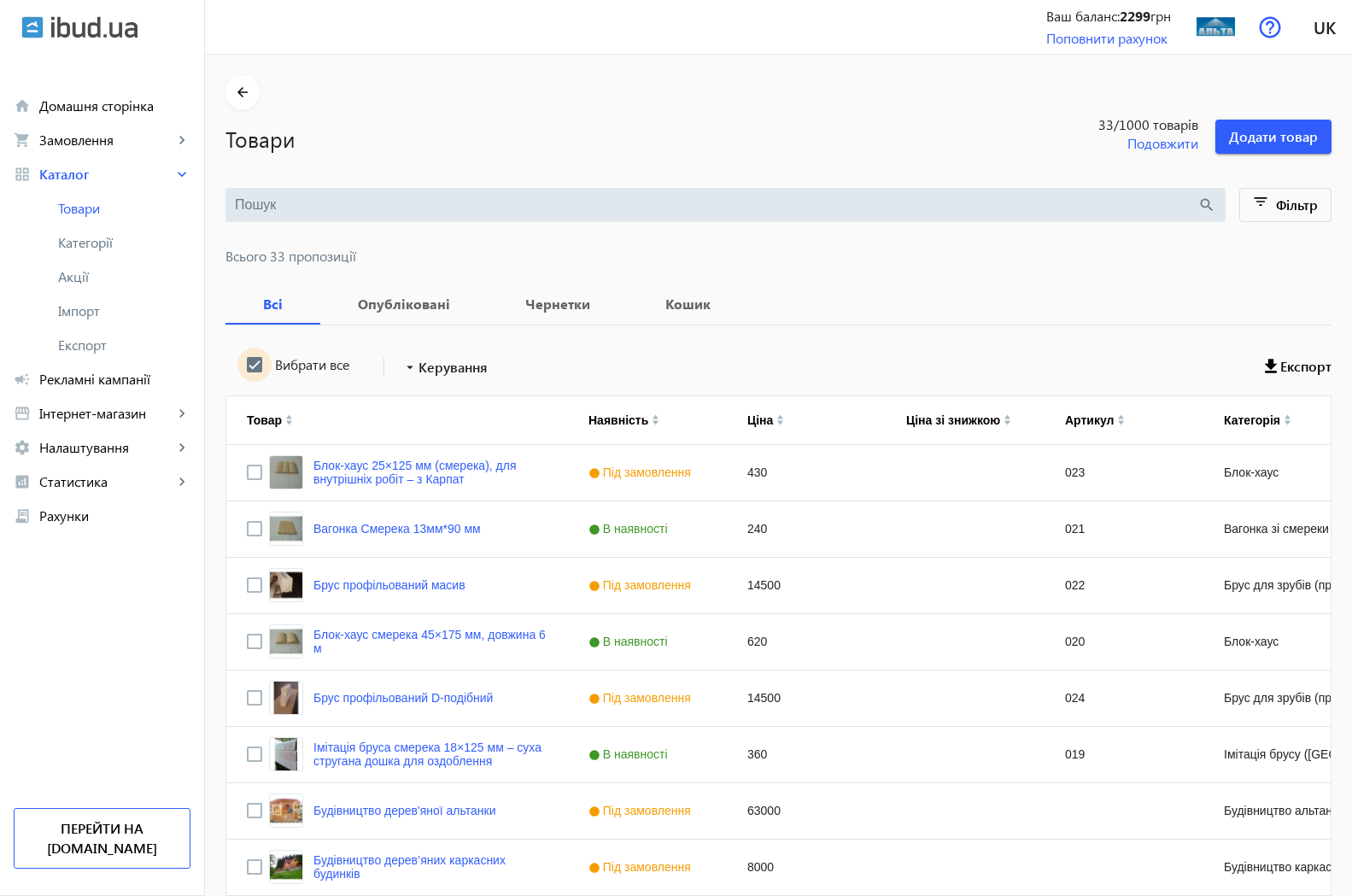
checkbox input "true"
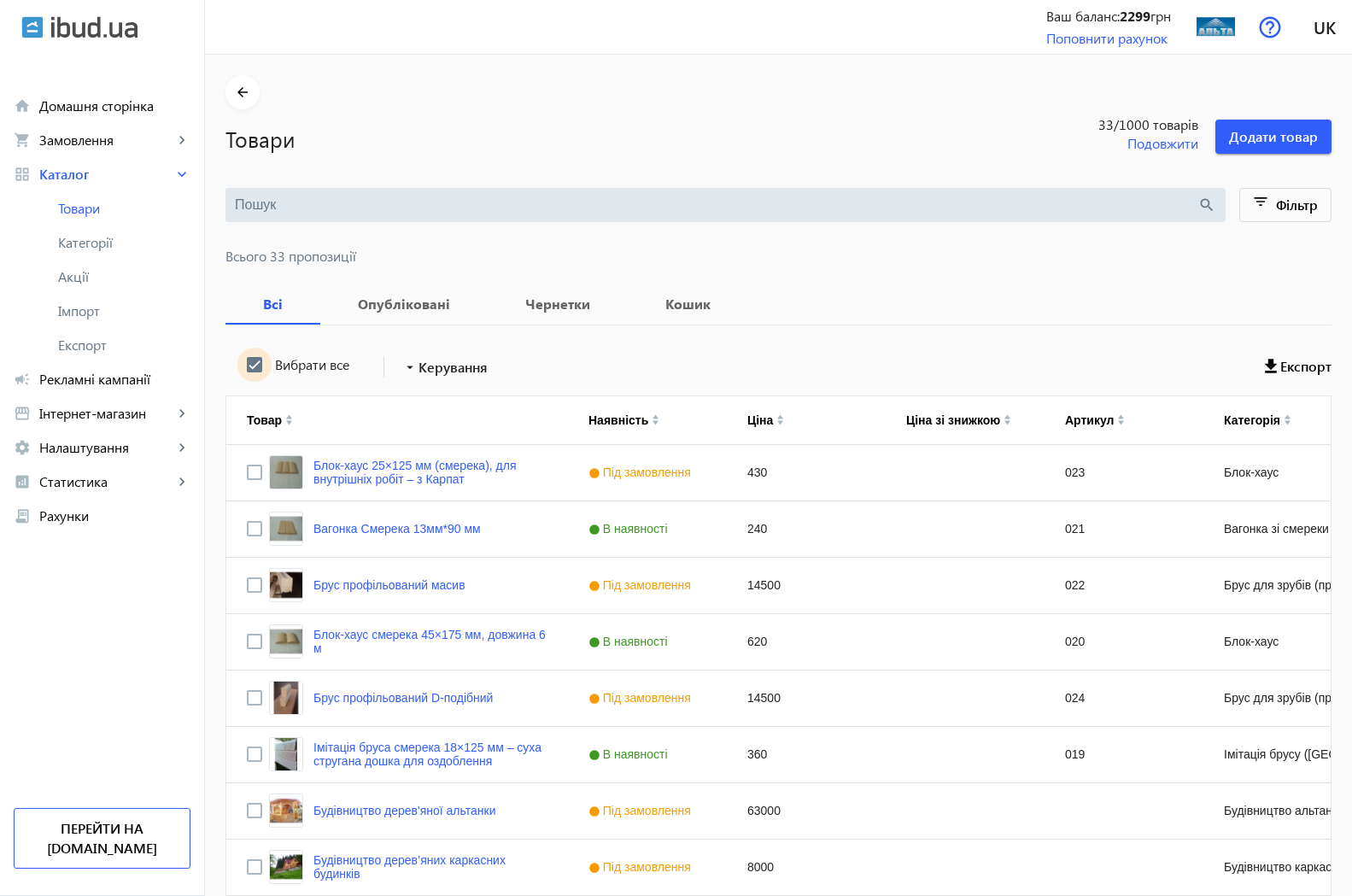
checkbox input "true"
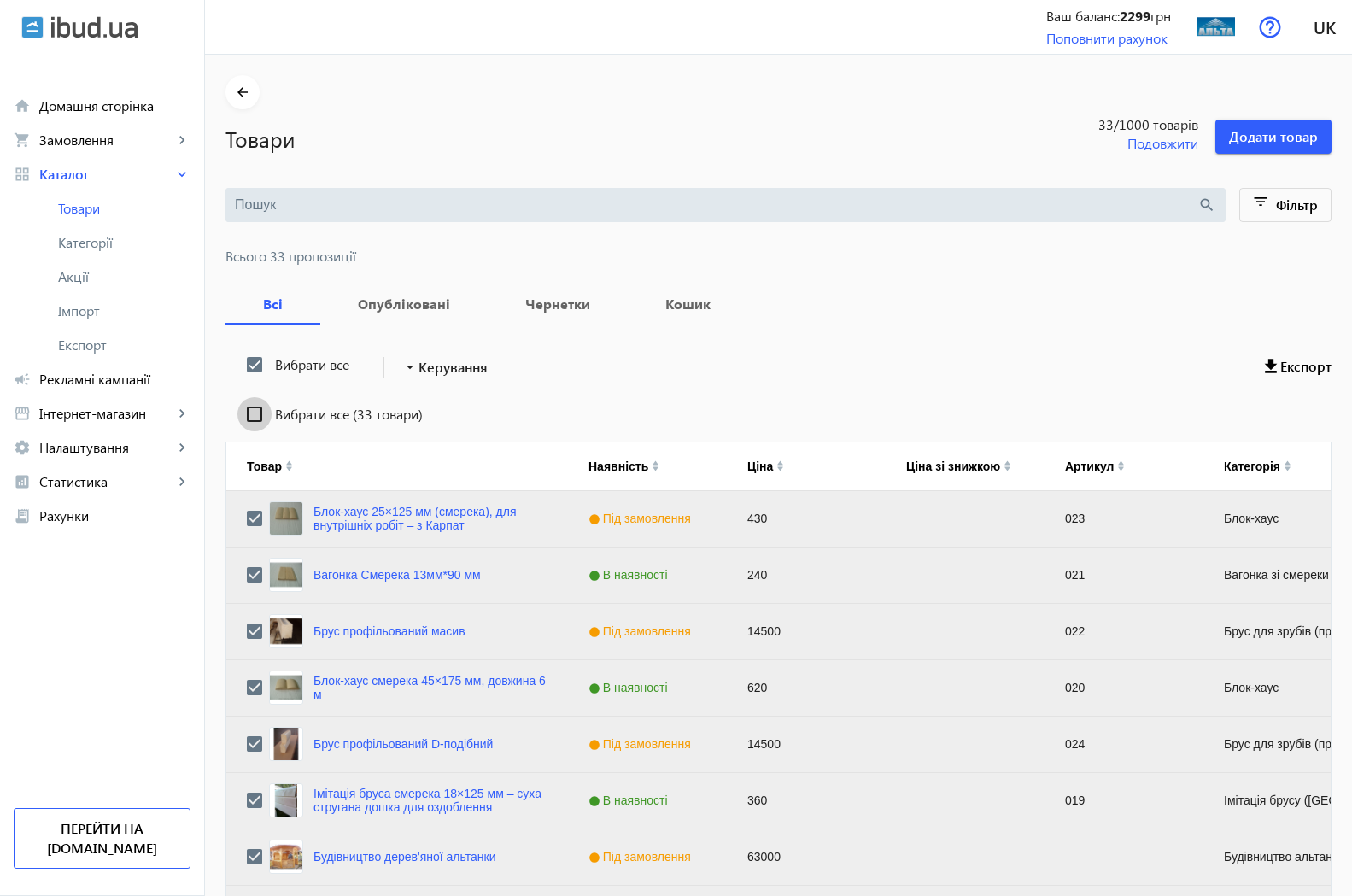
click at [238, 412] on input "Вибрати все (33 товари)" at bounding box center [255, 415] width 35 height 35
checkbox input "true"
click at [418, 367] on span "Керування" at bounding box center [453, 367] width 69 height 21
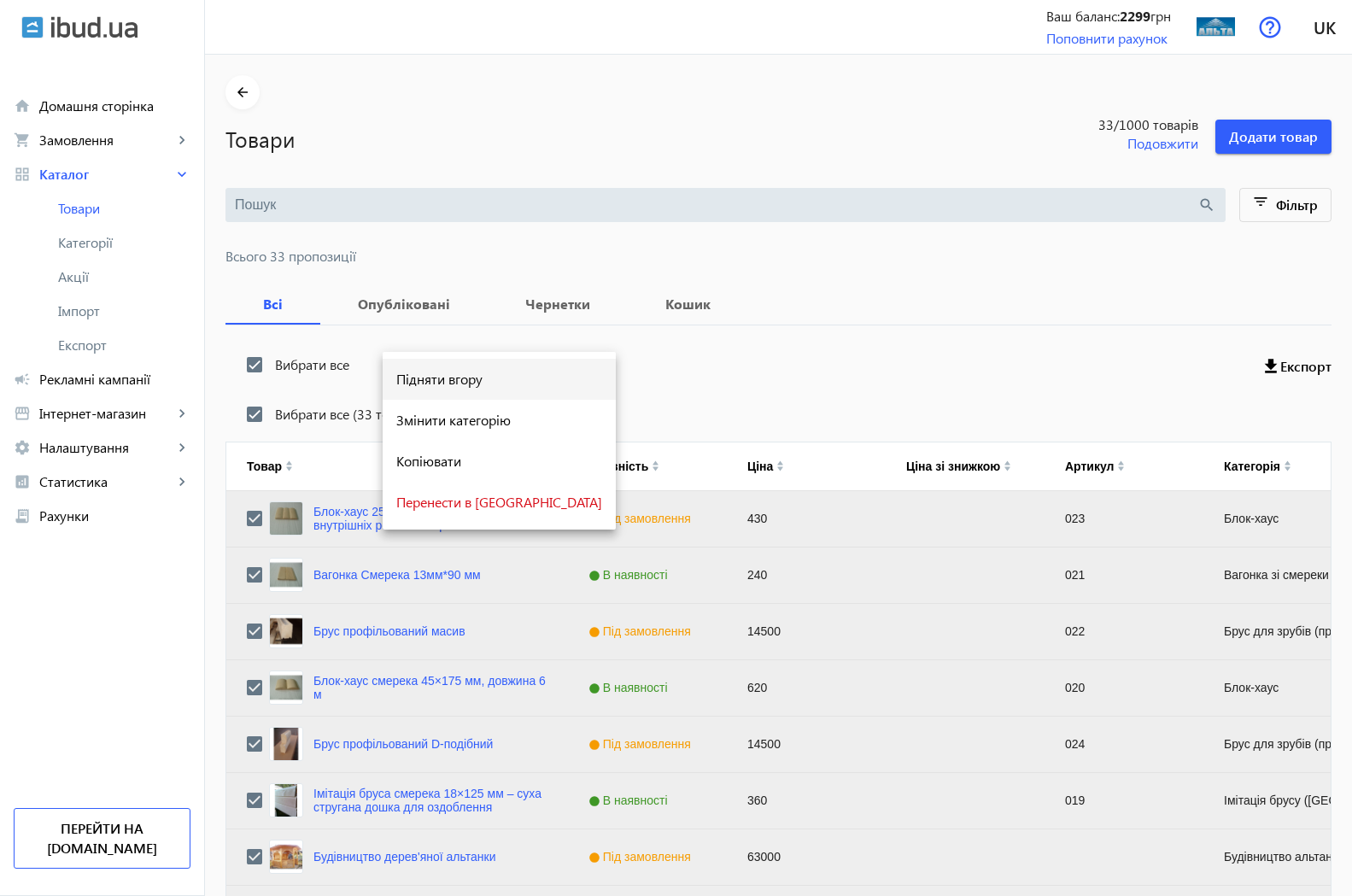
click at [469, 384] on span "Підняти вгору" at bounding box center [499, 379] width 206 height 14
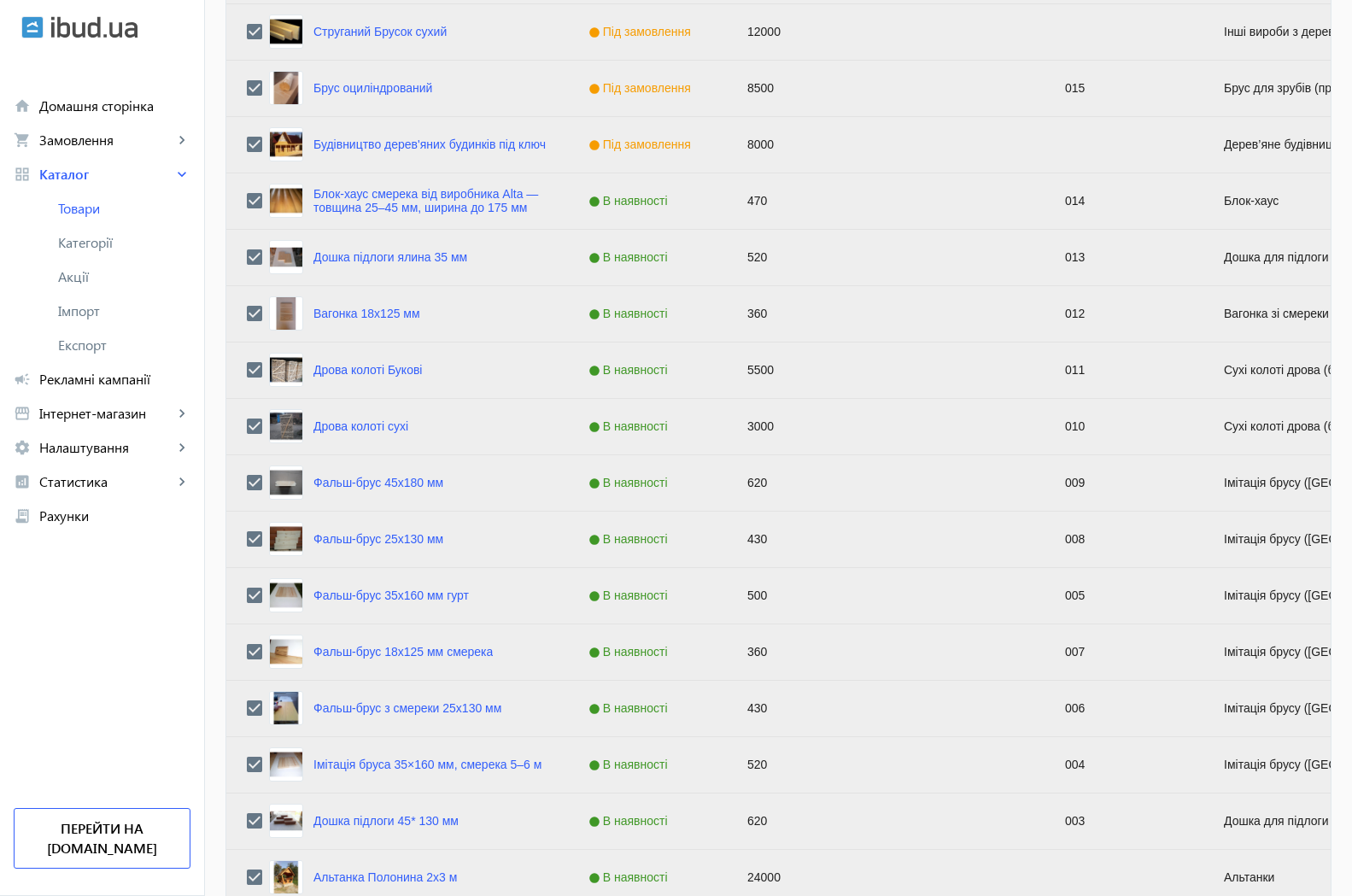
scroll to position [1454, 0]
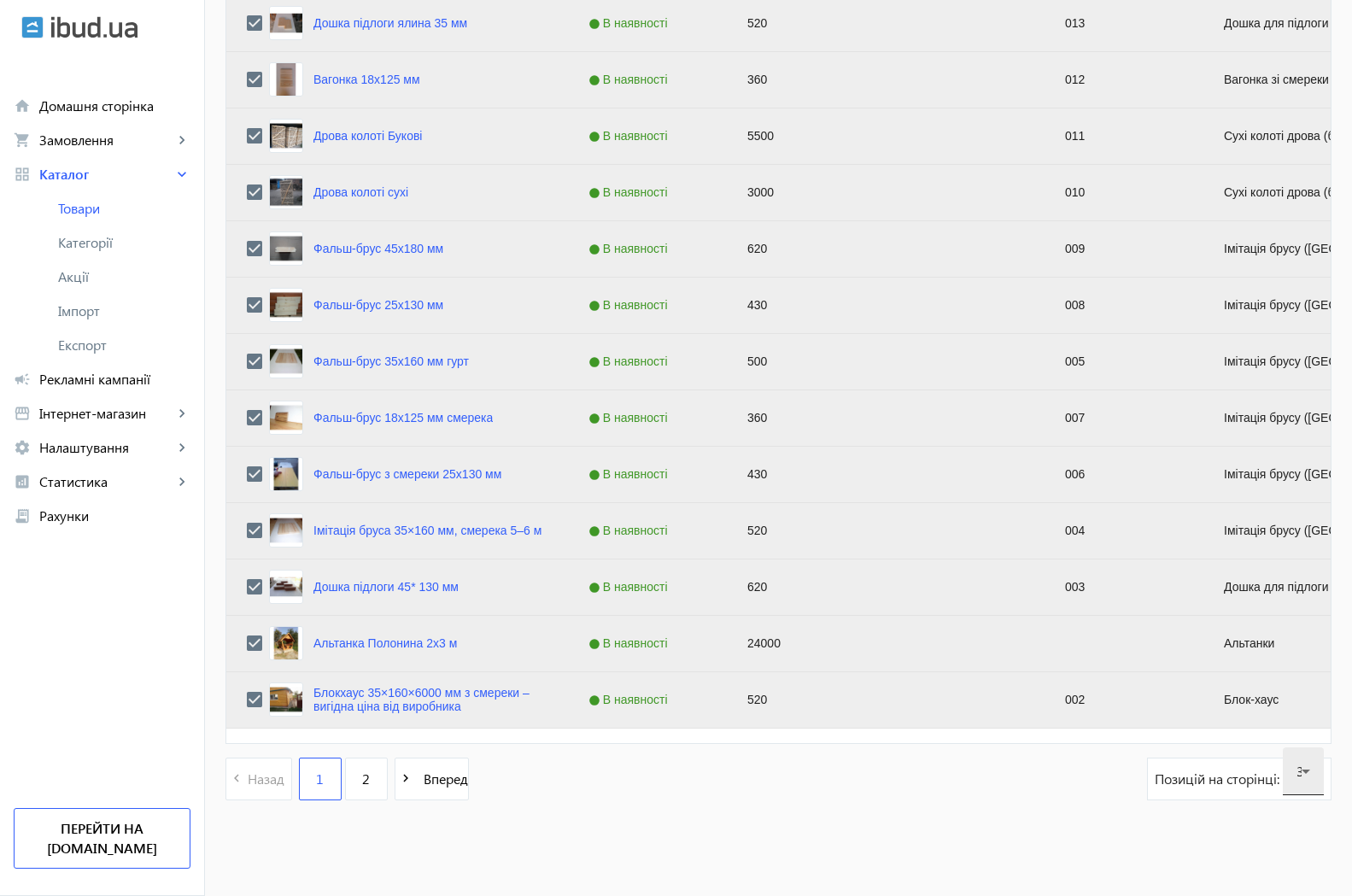
click at [1309, 772] on icon at bounding box center [1306, 772] width 21 height 21
click at [1312, 680] on mat-option "60" at bounding box center [1303, 678] width 41 height 41
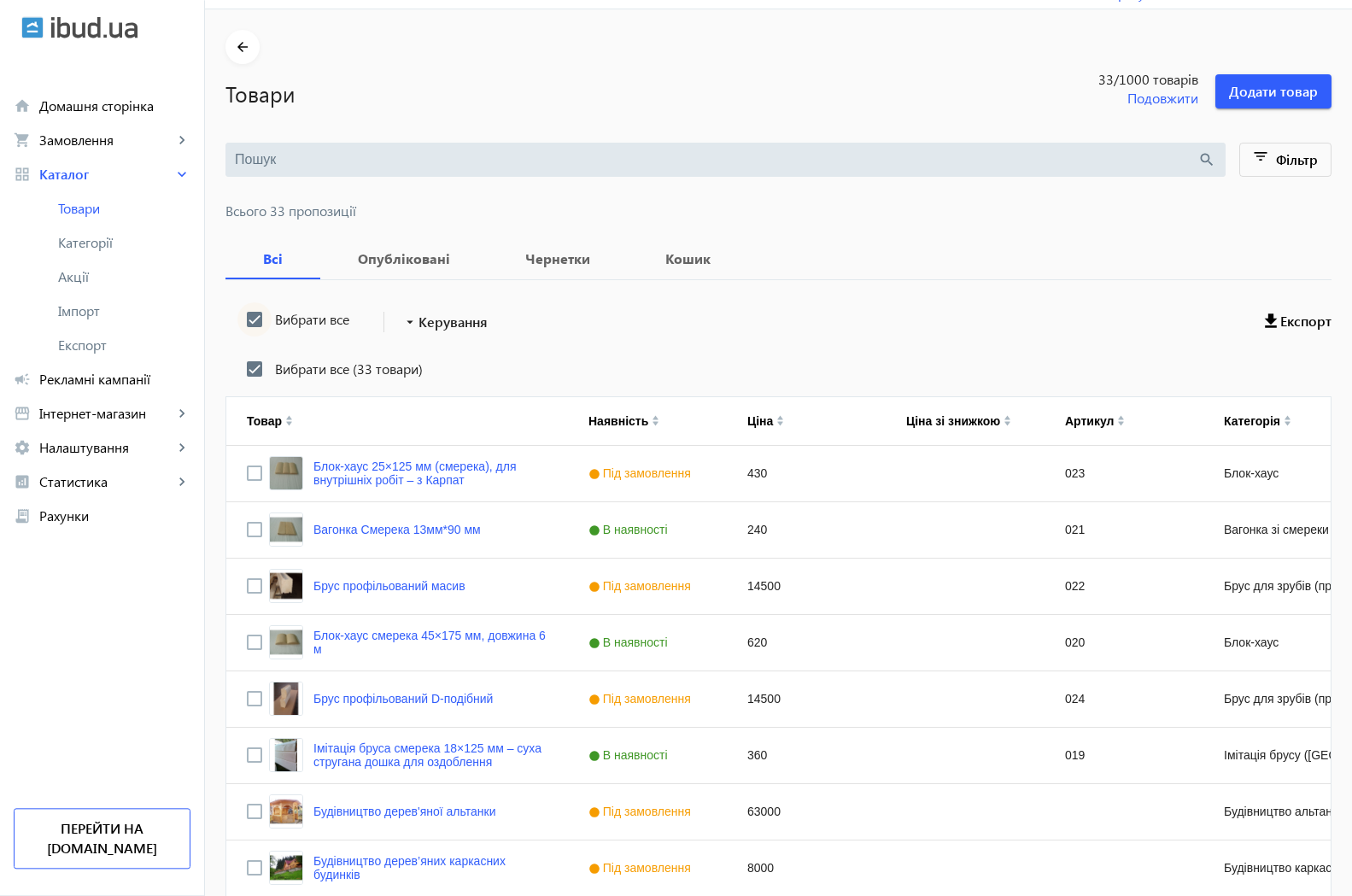
scroll to position [0, 0]
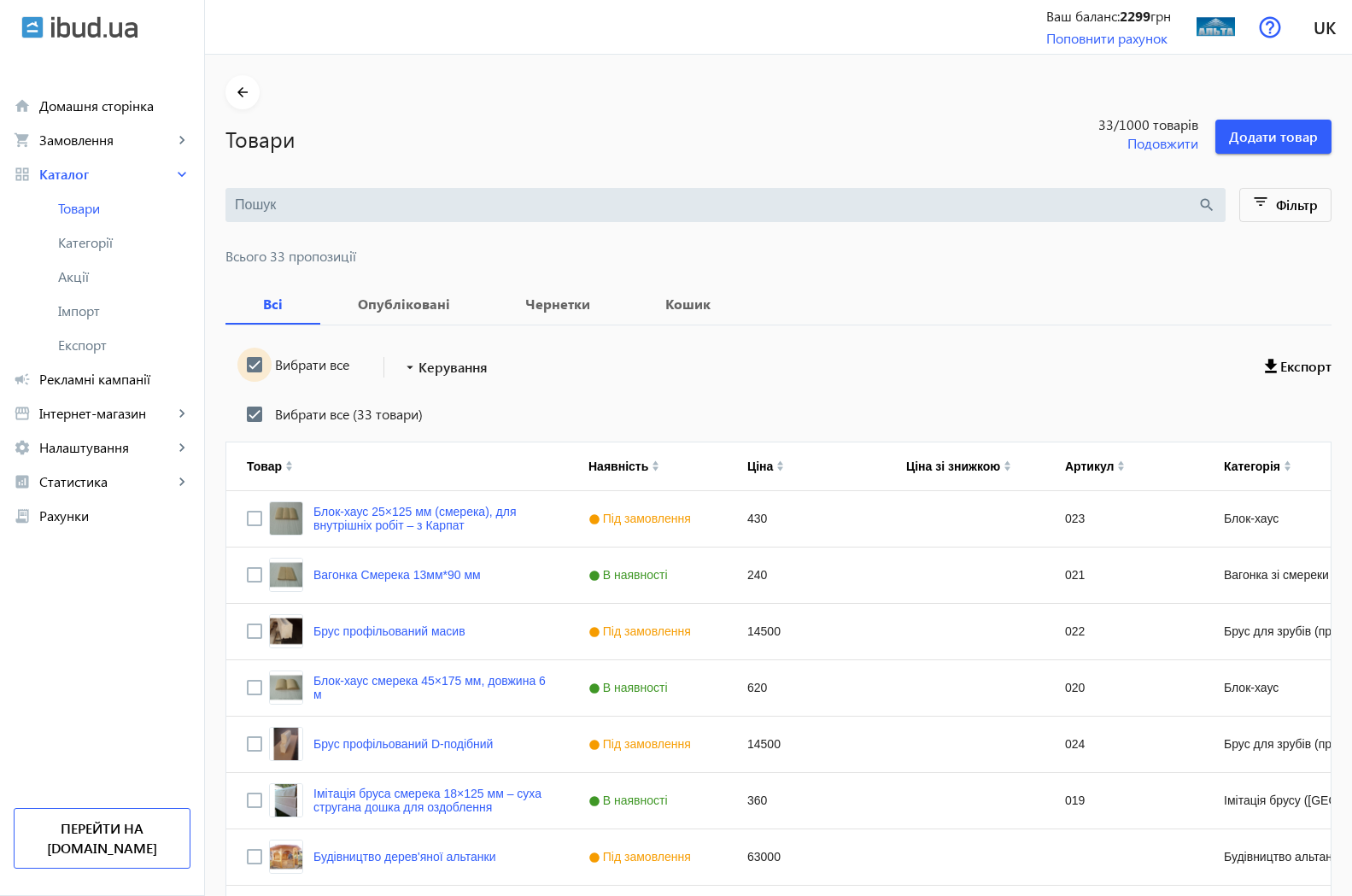
click at [242, 372] on input "Вибрати все" at bounding box center [255, 365] width 35 height 35
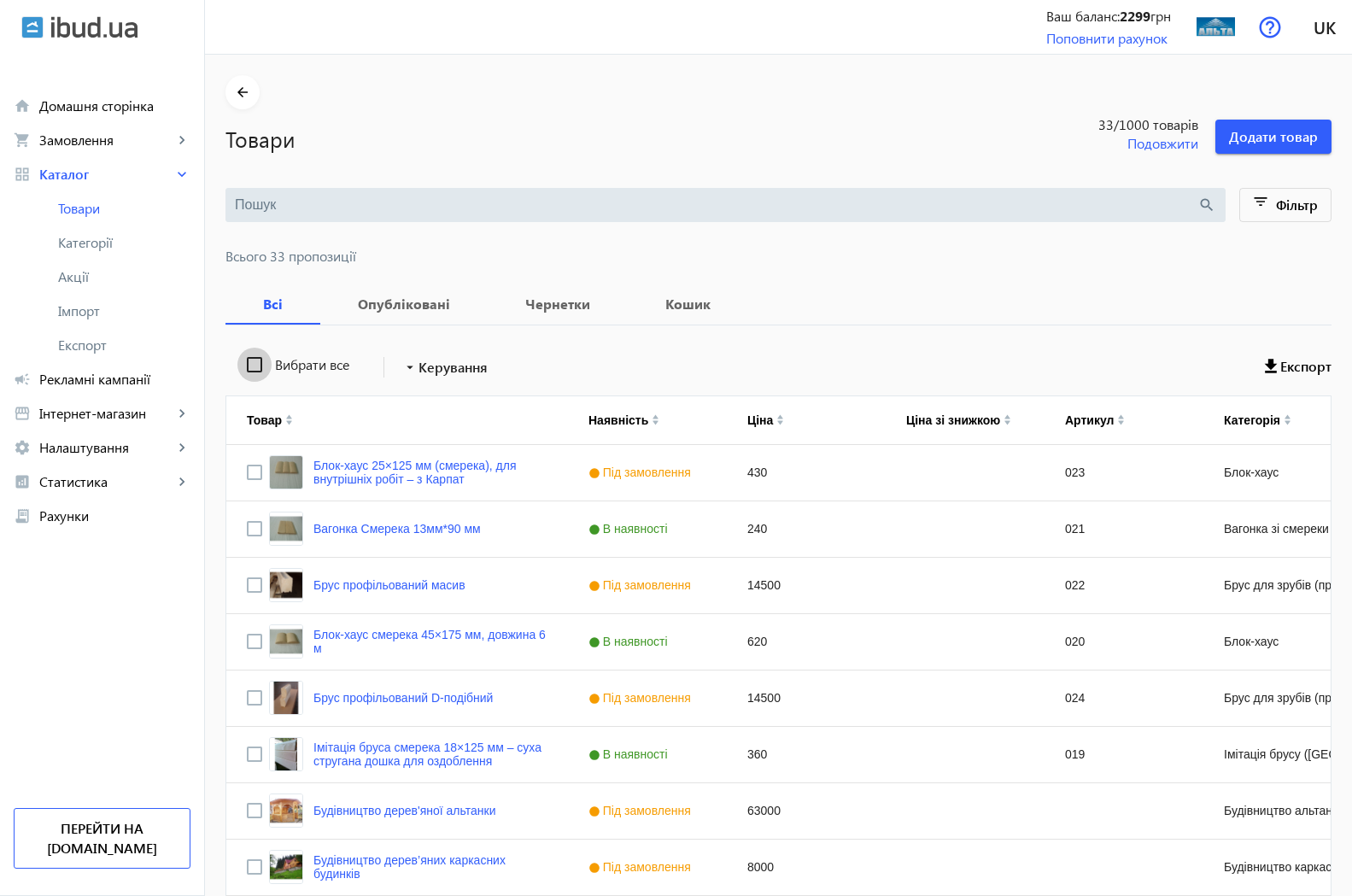
click at [245, 363] on input "Вибрати все" at bounding box center [255, 365] width 35 height 35
checkbox input "true"
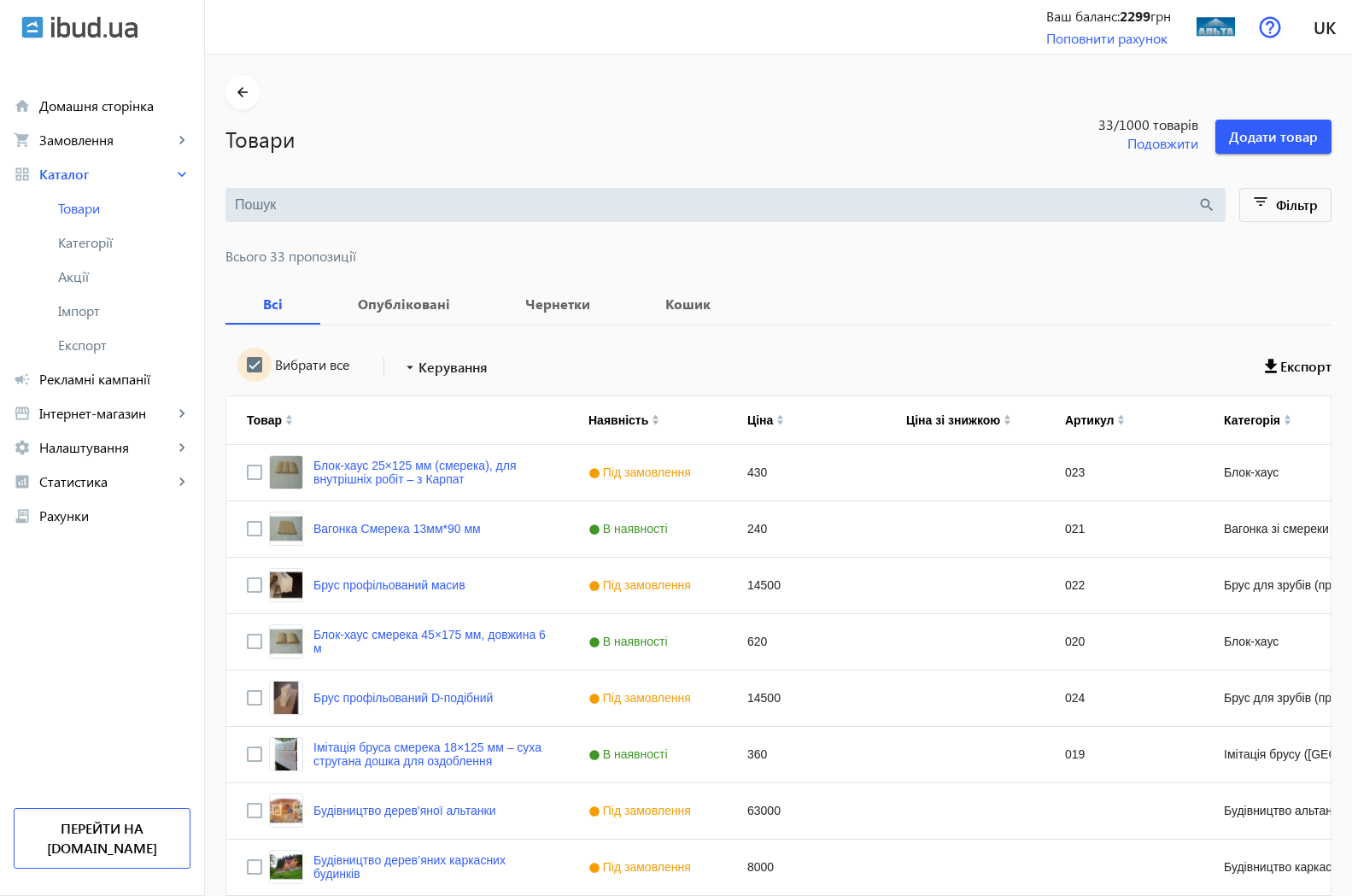
checkbox input "true"
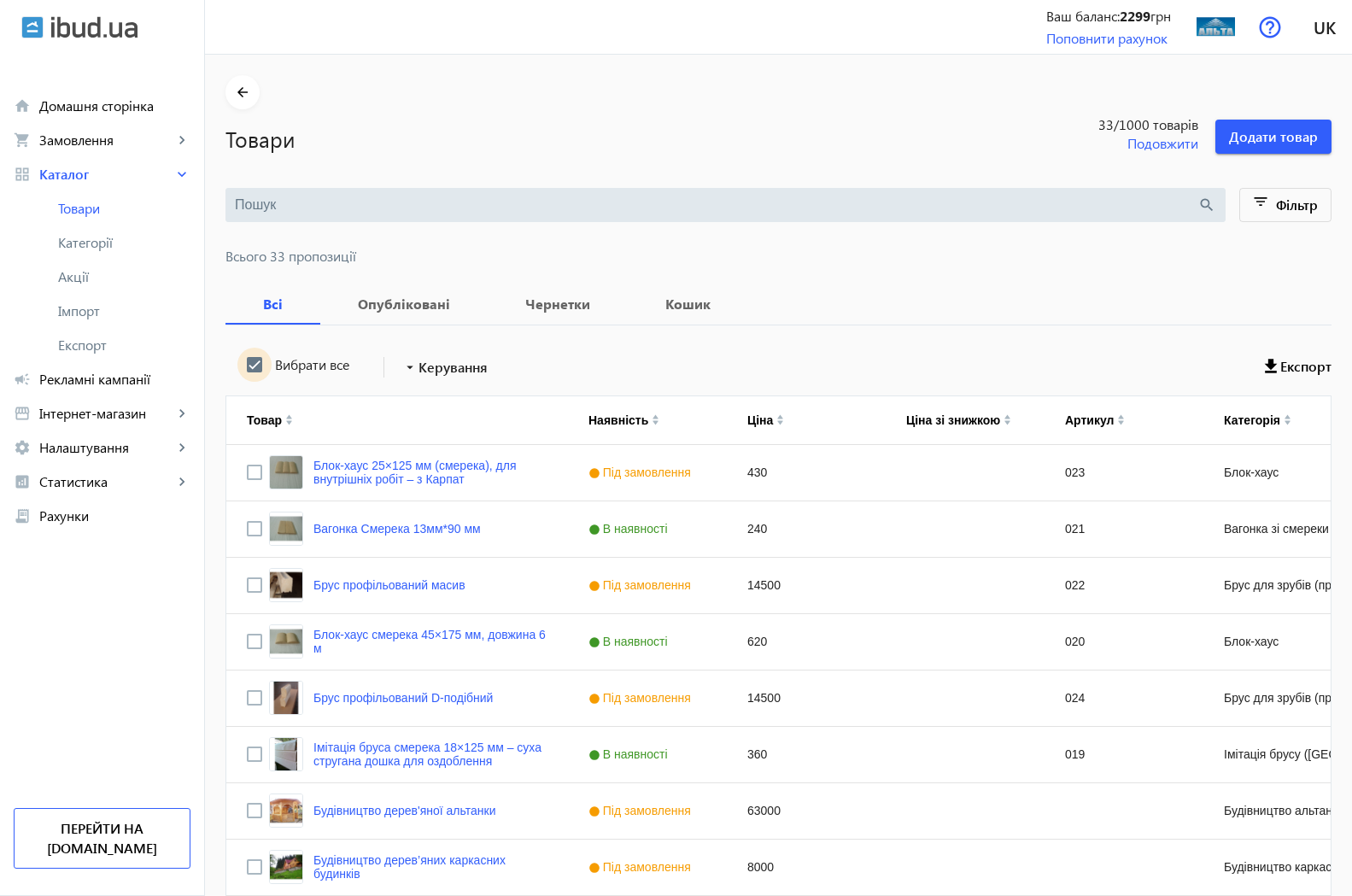
checkbox input "true"
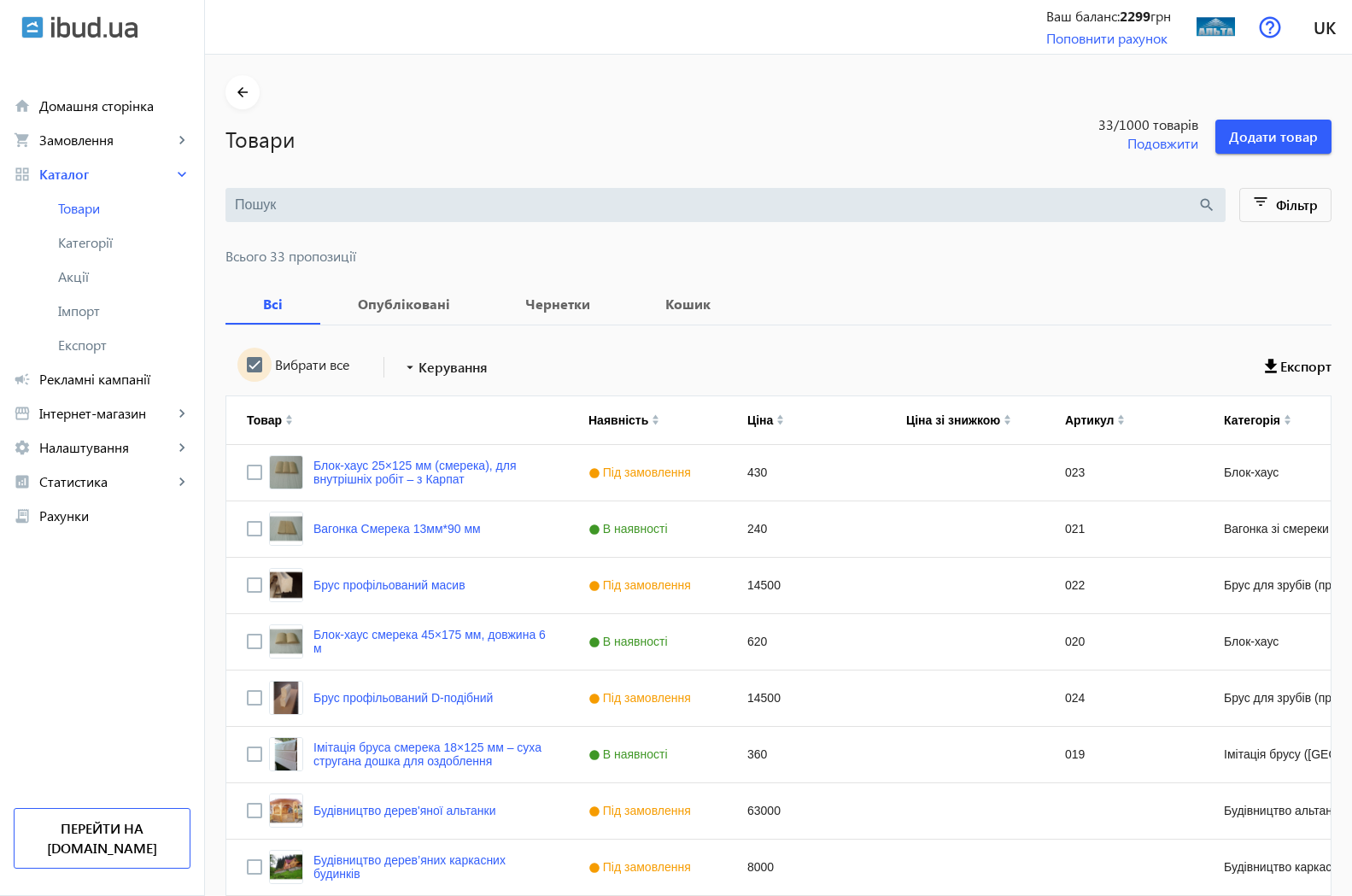
checkbox input "true"
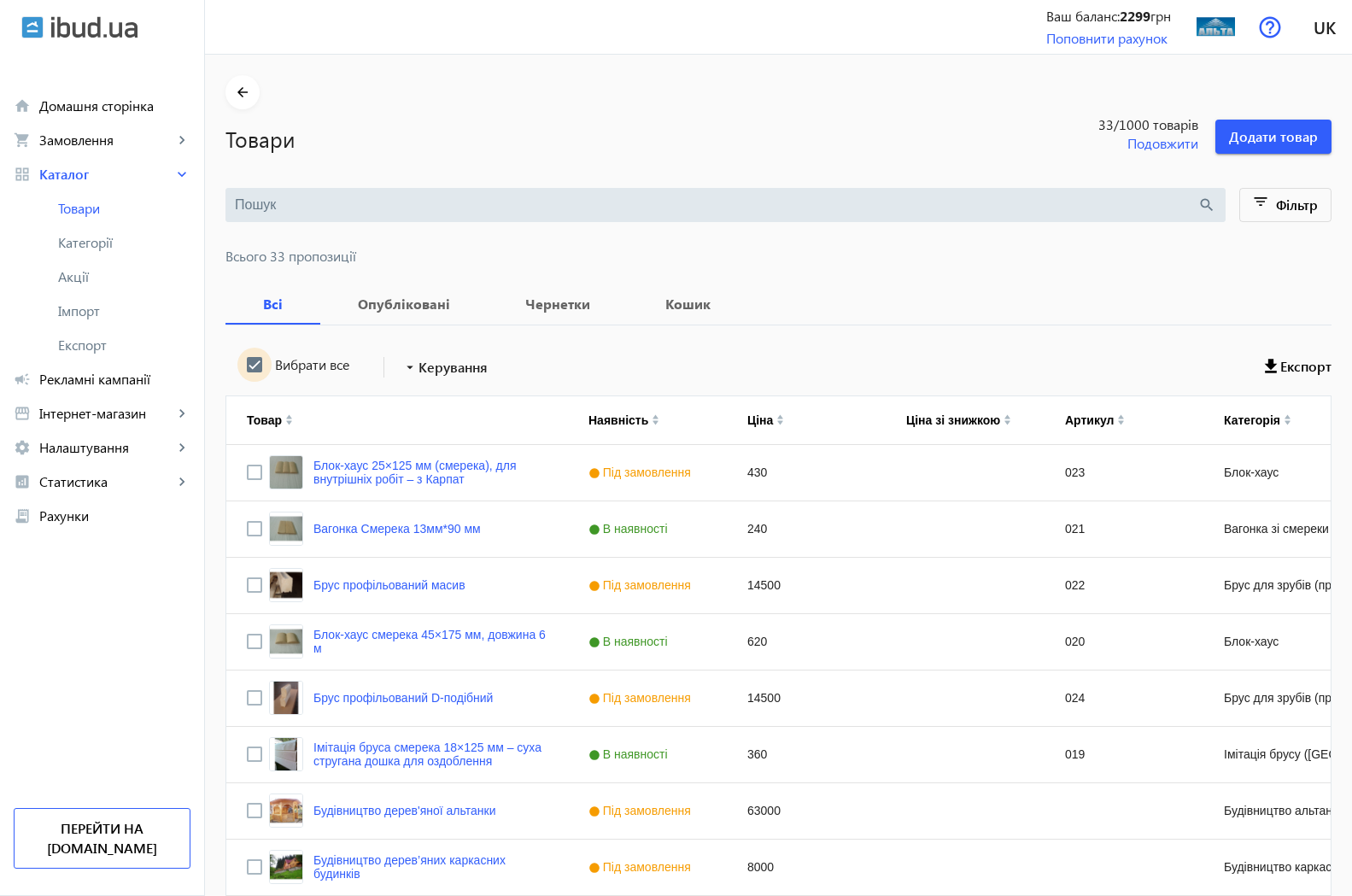
checkbox input "true"
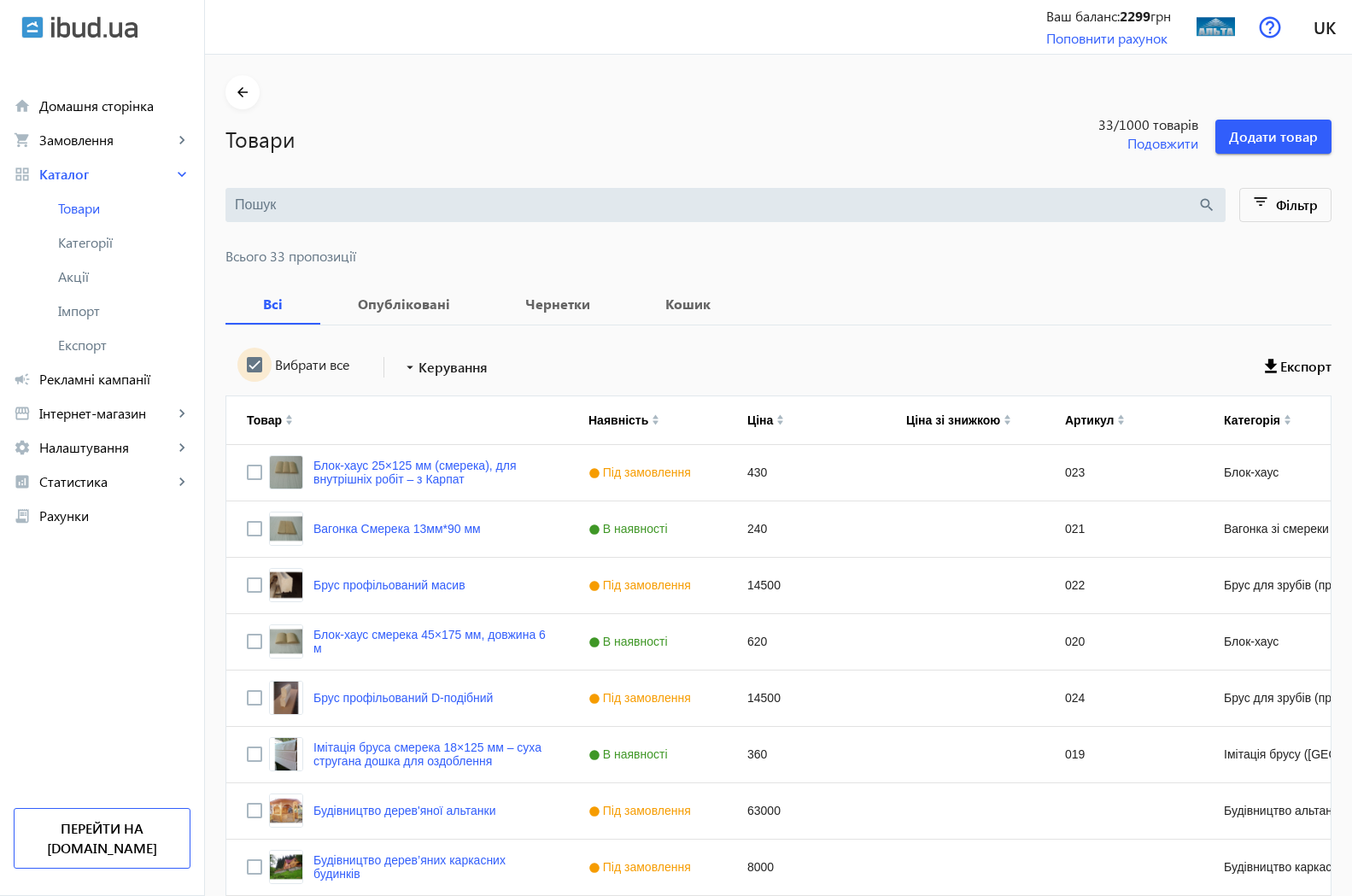
checkbox input "true"
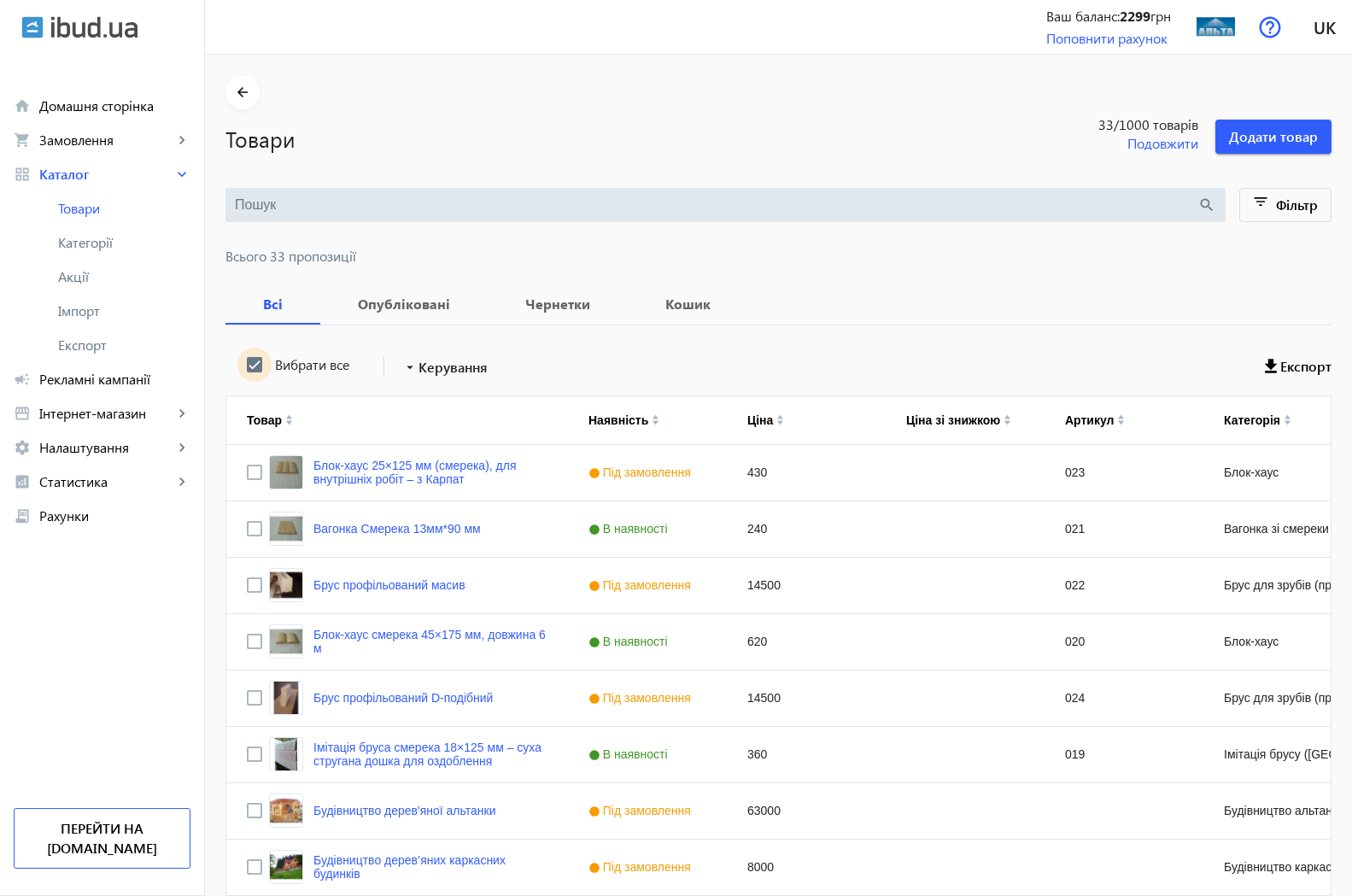
checkbox input "true"
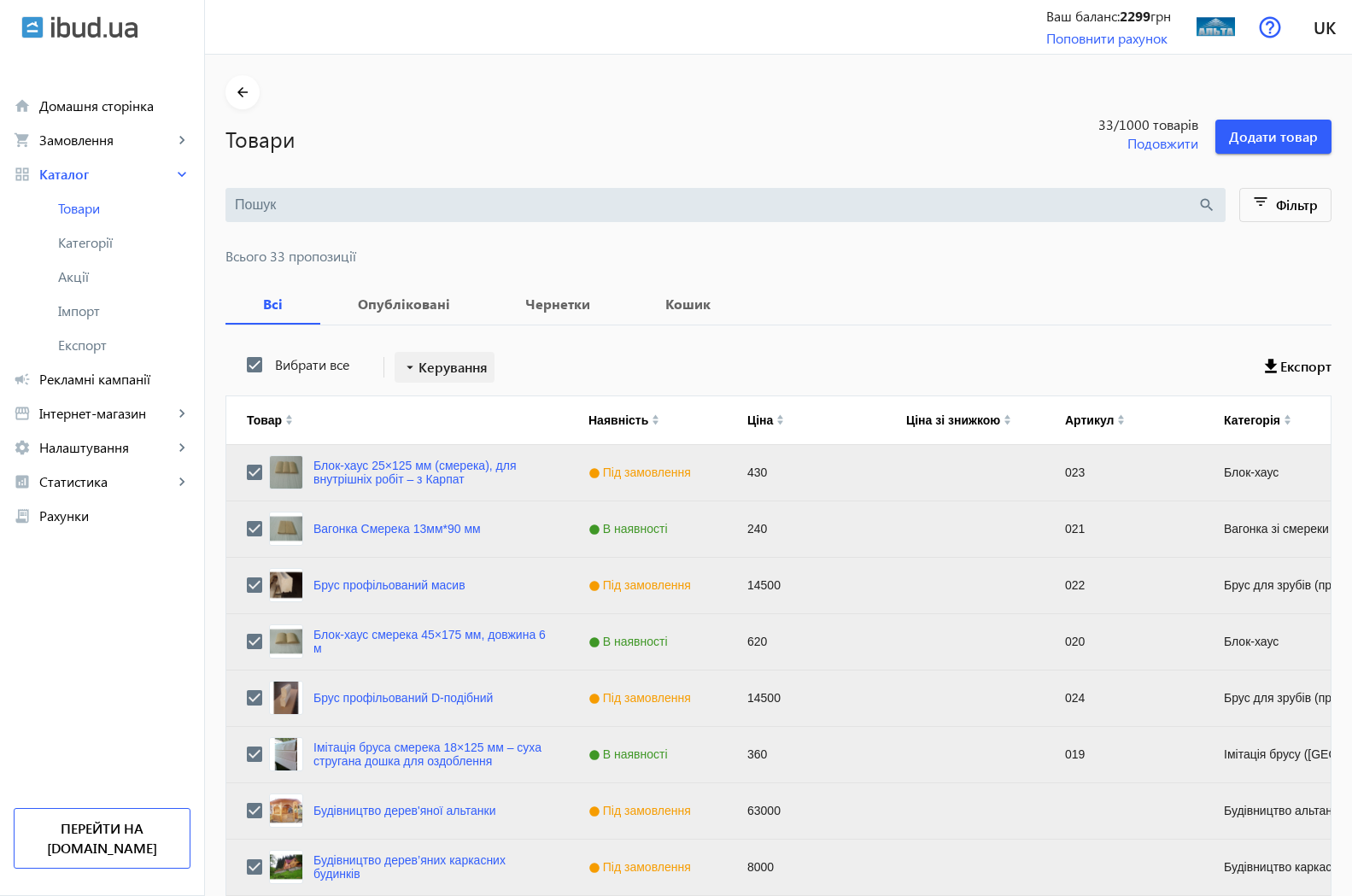
click at [402, 365] on mat-icon "arrow_drop_down" at bounding box center [410, 367] width 17 height 17
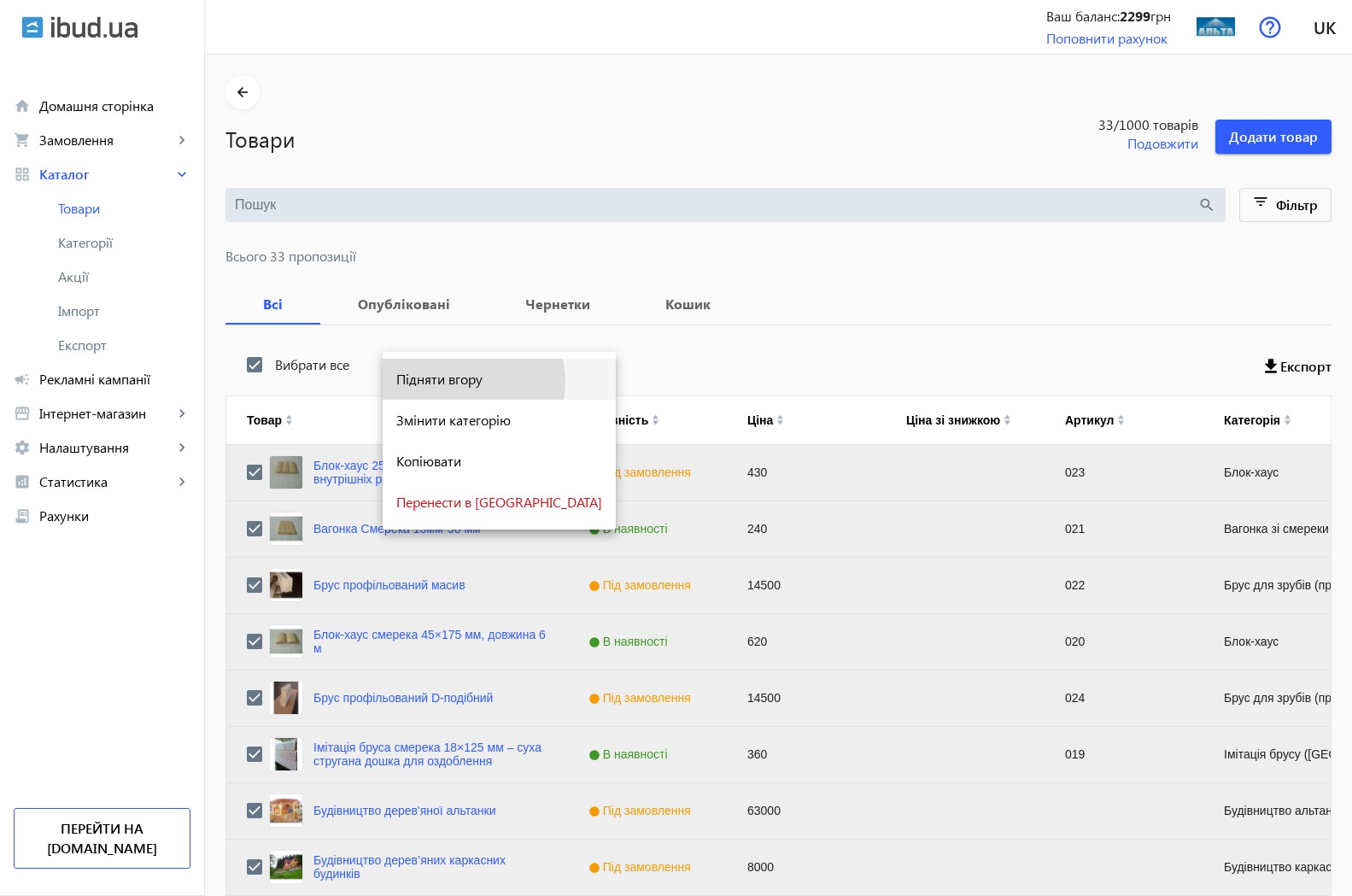
click at [473, 382] on span "Підняти вгору" at bounding box center [499, 379] width 206 height 14
